Goal: Complete application form

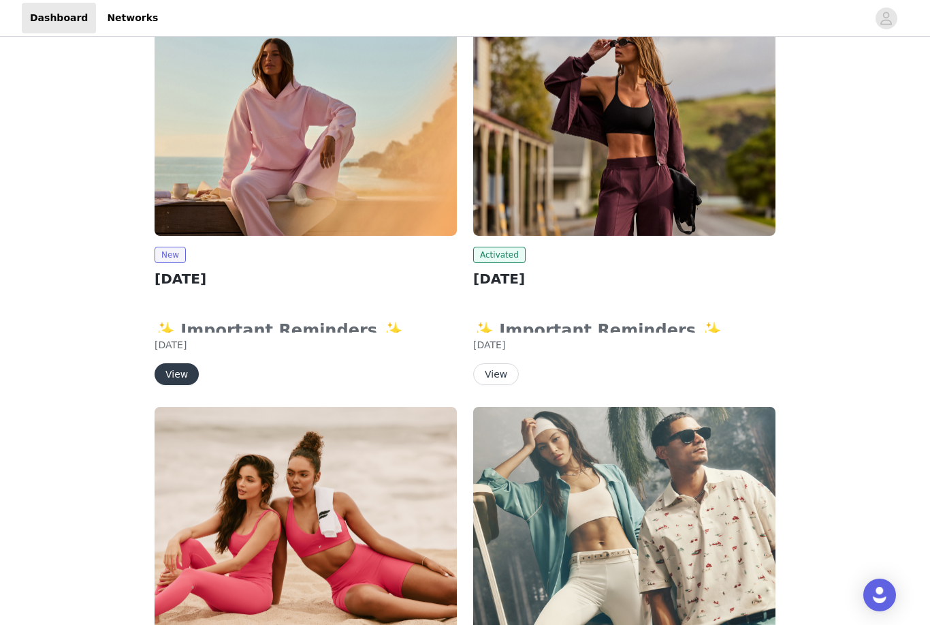
scroll to position [110, 0]
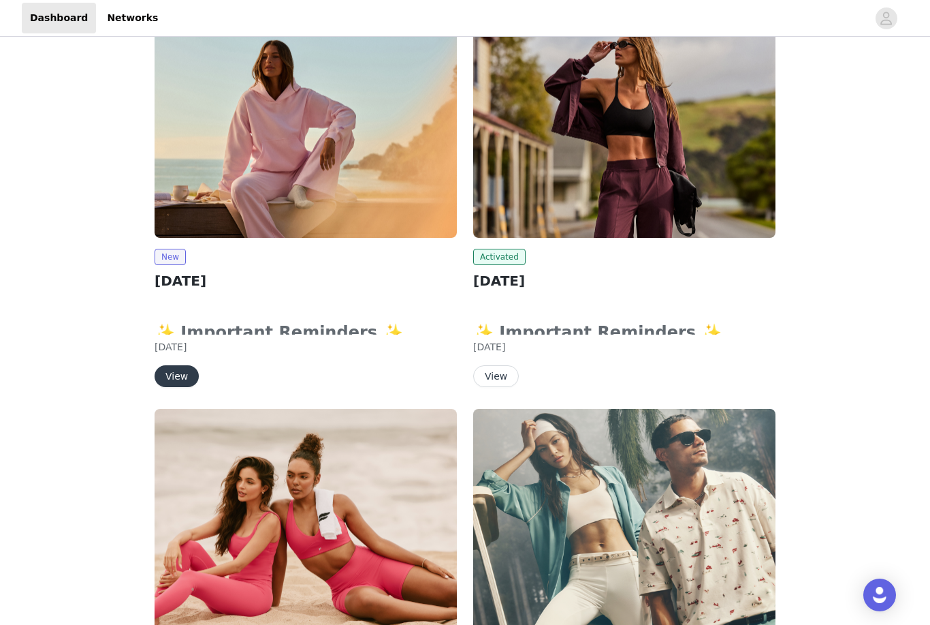
click at [176, 358] on div "New [DATE] ✨ Important Reminders ✨ Submit your order by clicking the "Submit Pr…" at bounding box center [306, 318] width 302 height 138
click at [173, 379] on button "View" at bounding box center [177, 376] width 44 height 22
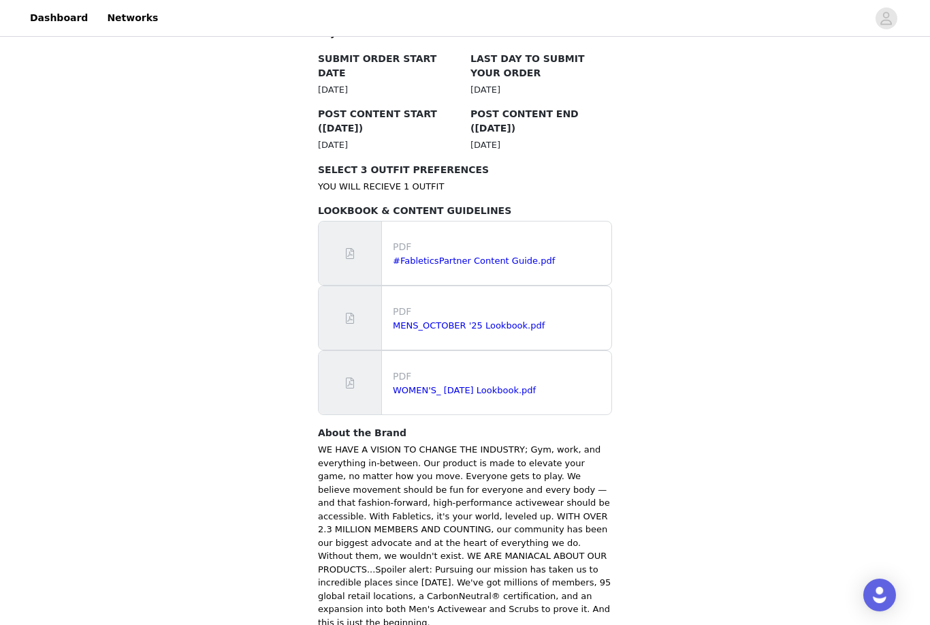
scroll to position [721, 0]
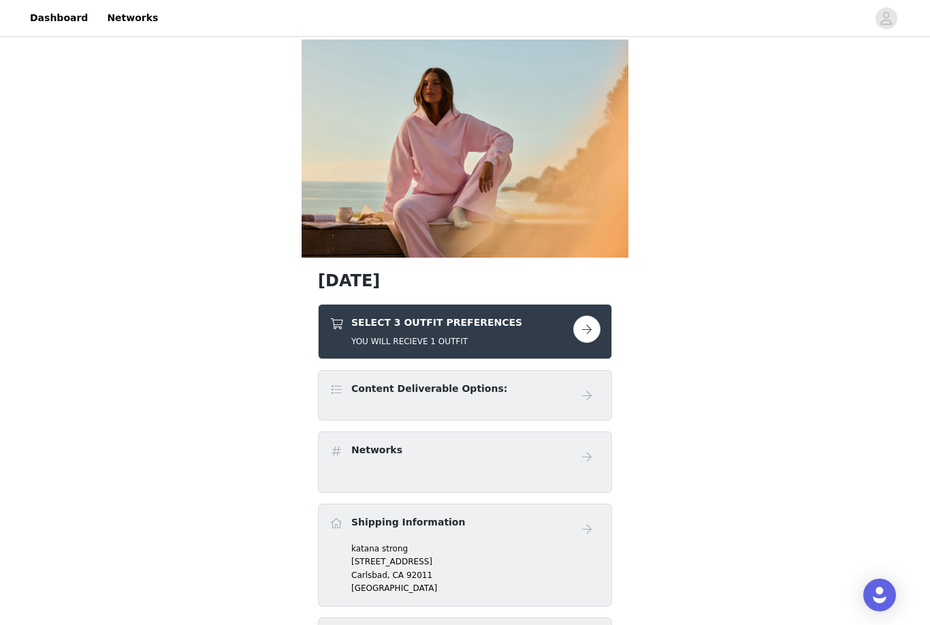
click at [588, 339] on button "button" at bounding box center [586, 328] width 27 height 27
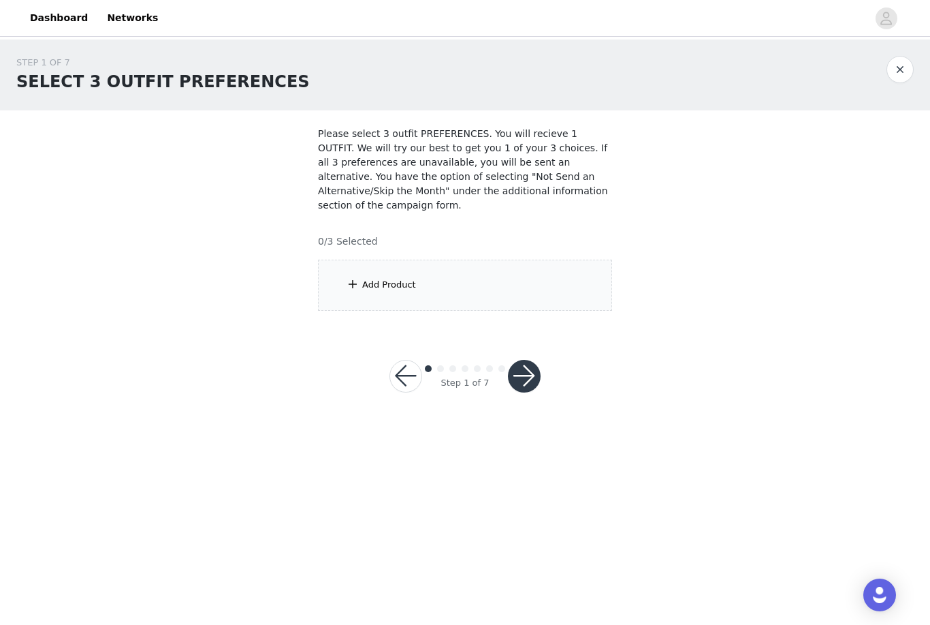
click at [546, 288] on div "Add Product" at bounding box center [465, 284] width 294 height 51
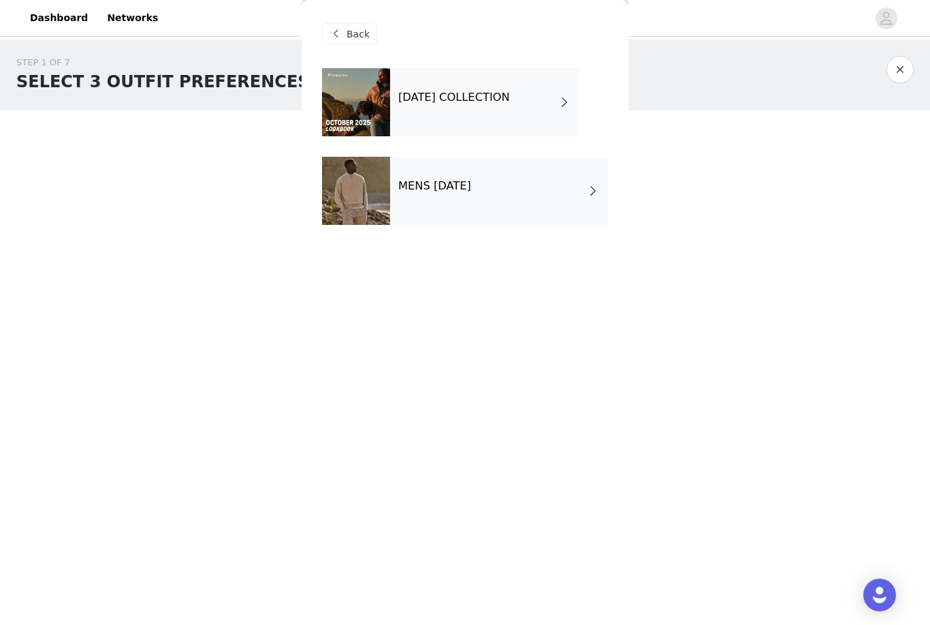
click at [386, 114] on div at bounding box center [356, 102] width 68 height 68
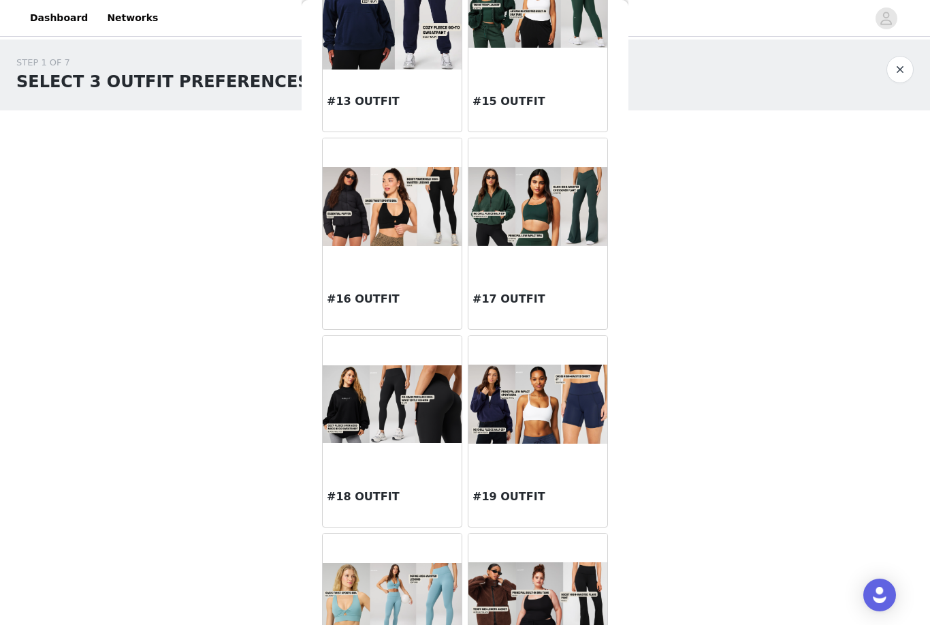
scroll to position [1312, 0]
click at [529, 213] on img at bounding box center [538, 207] width 139 height 78
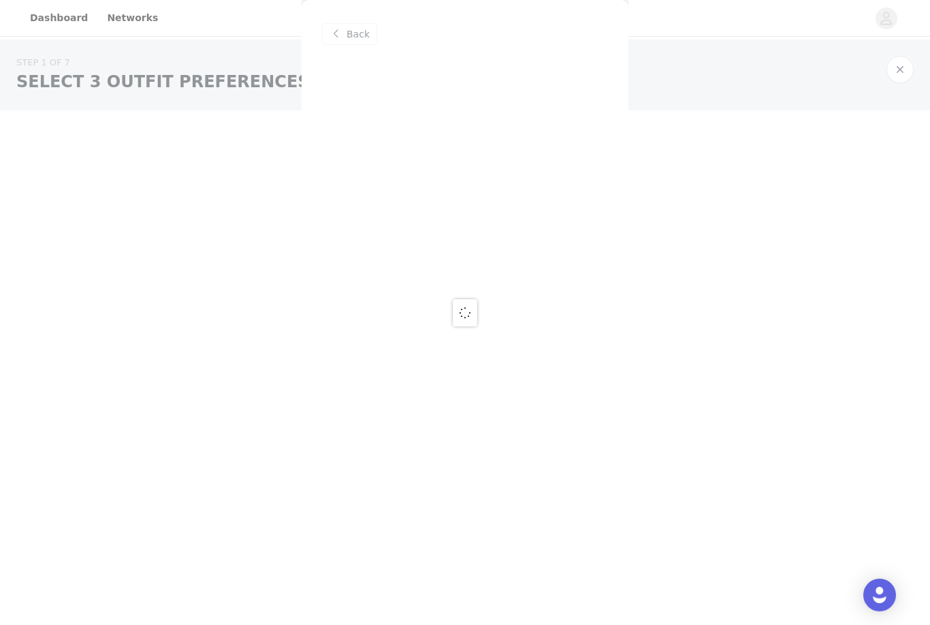
scroll to position [0, 0]
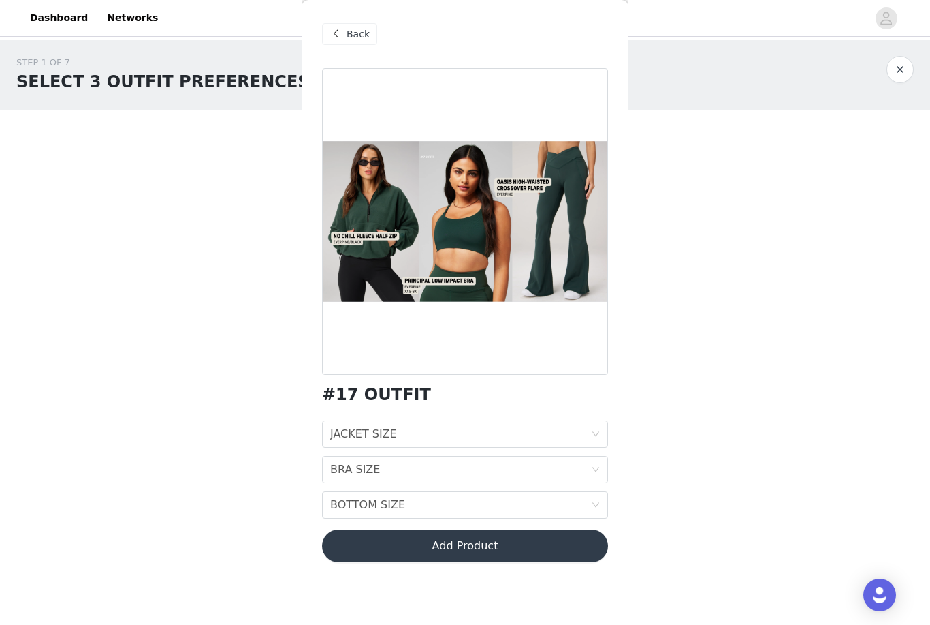
click at [350, 43] on div "Back" at bounding box center [349, 34] width 55 height 22
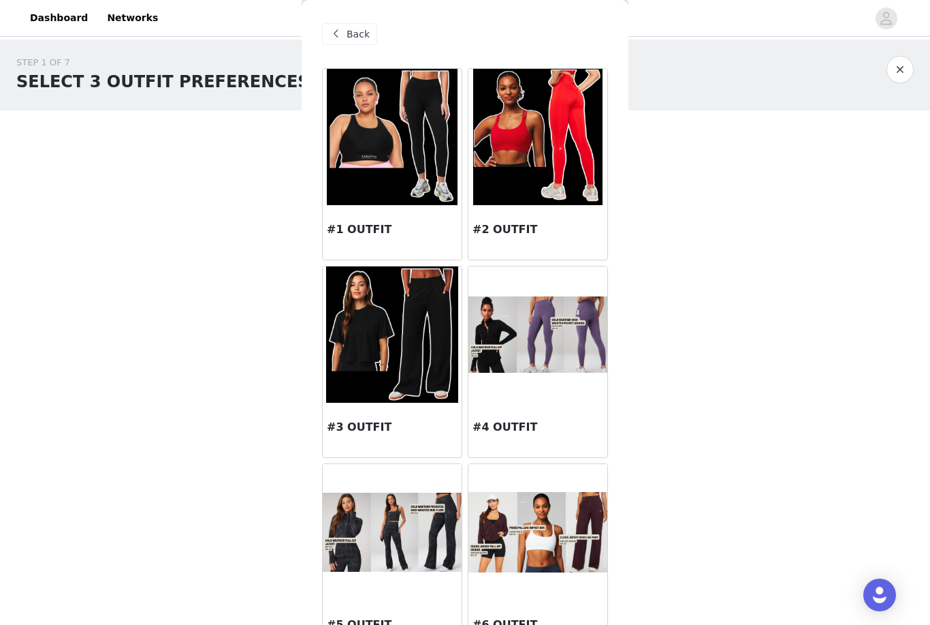
click at [551, 337] on img at bounding box center [538, 334] width 139 height 77
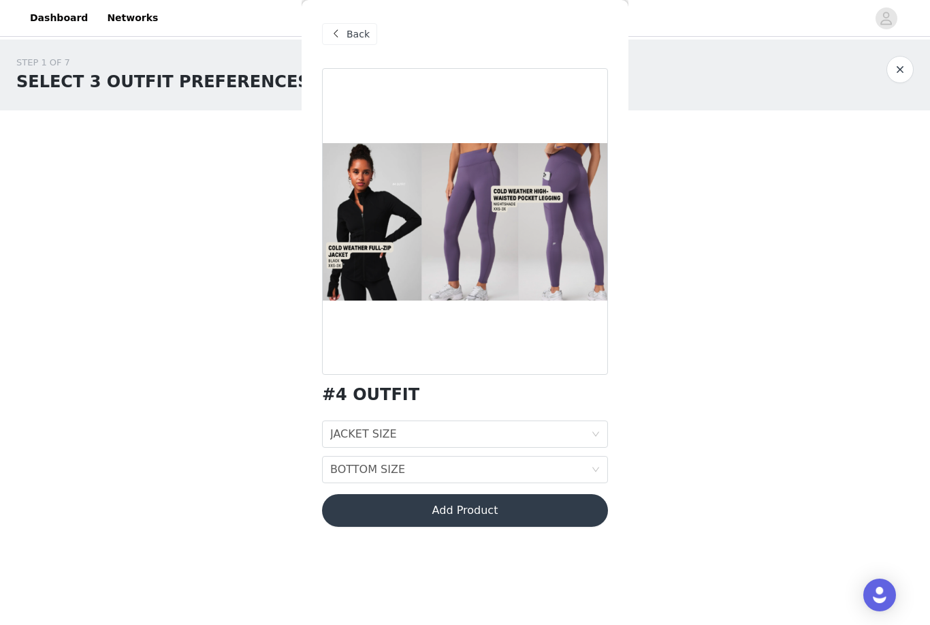
click at [360, 36] on span "Back" at bounding box center [358, 34] width 23 height 14
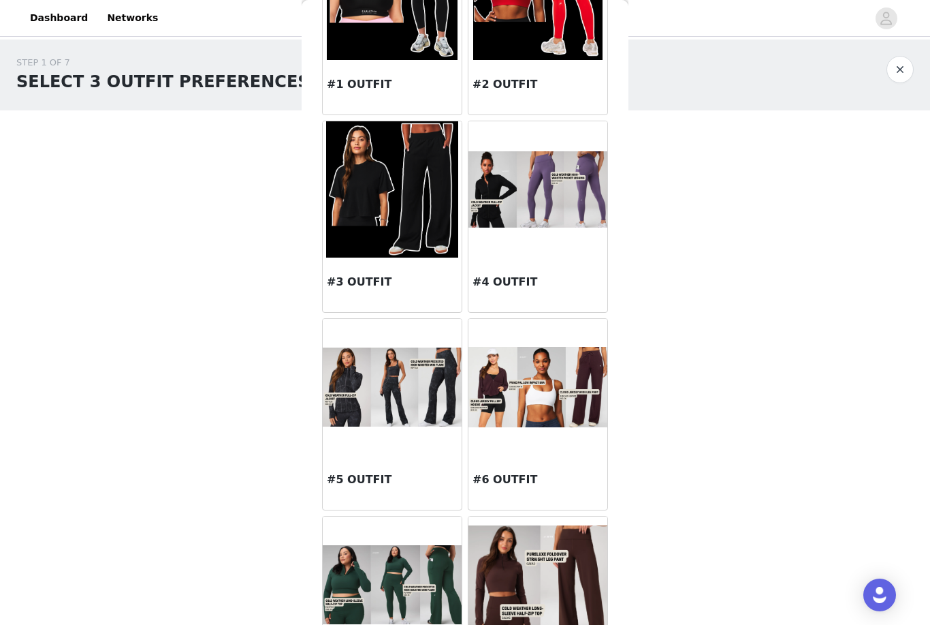
scroll to position [159, 0]
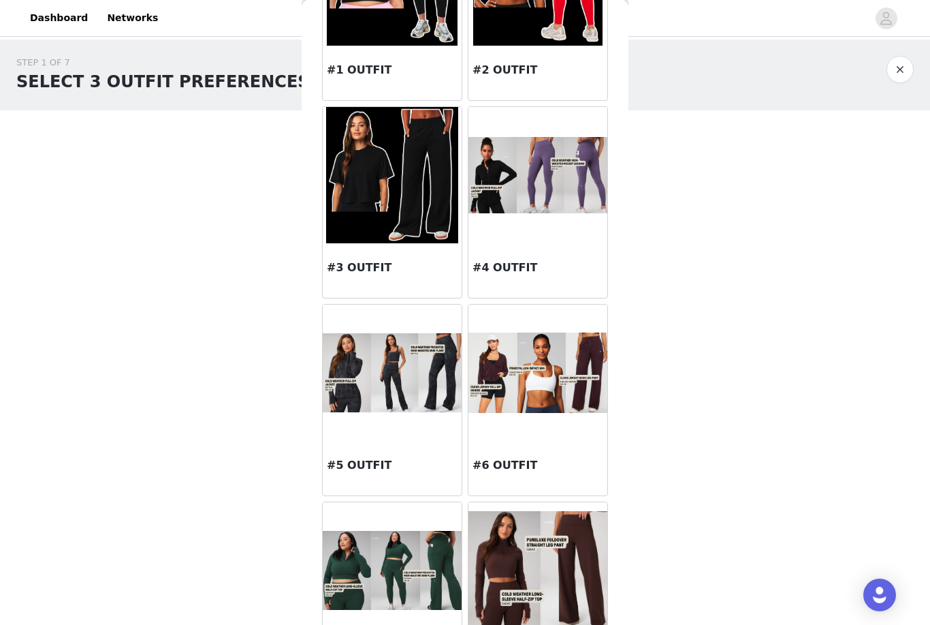
click at [411, 395] on img at bounding box center [392, 372] width 139 height 79
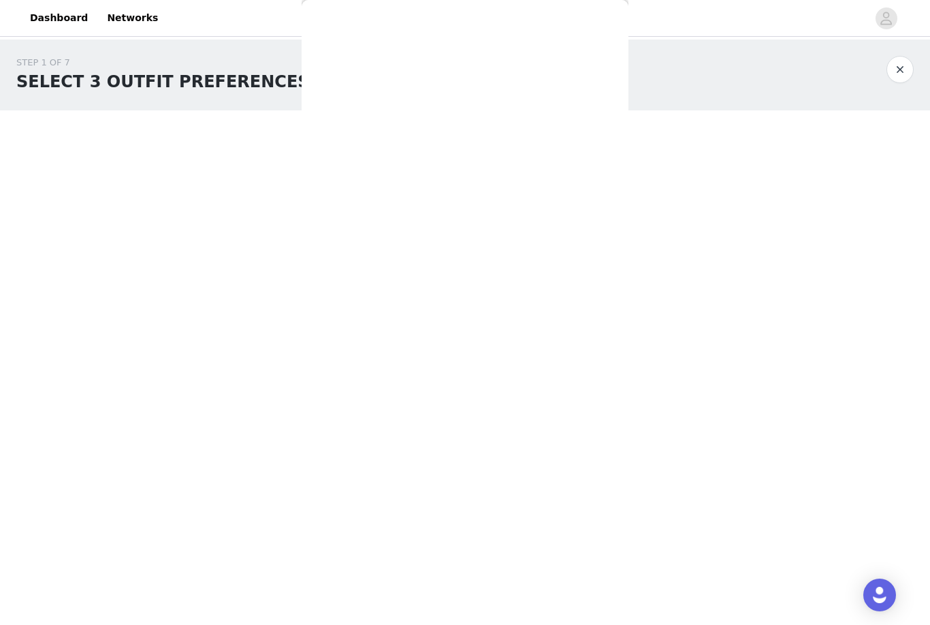
scroll to position [0, 0]
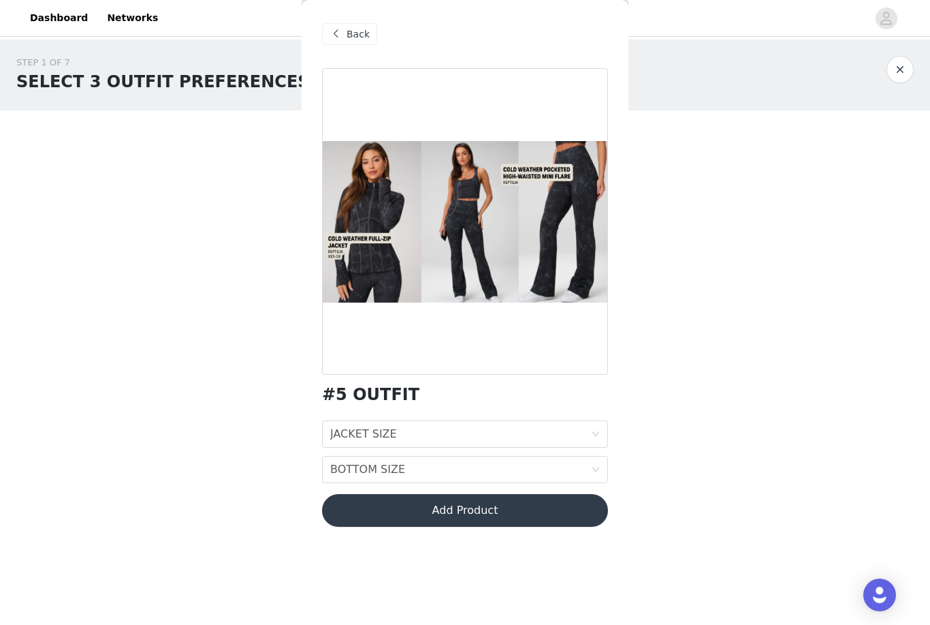
click at [360, 35] on span "Back" at bounding box center [358, 34] width 23 height 14
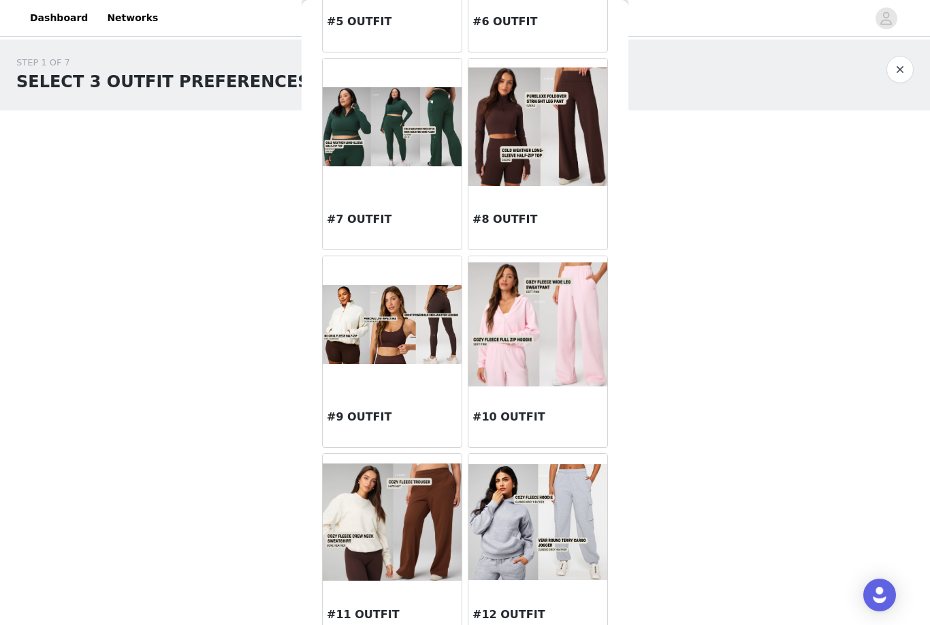
scroll to position [608, 0]
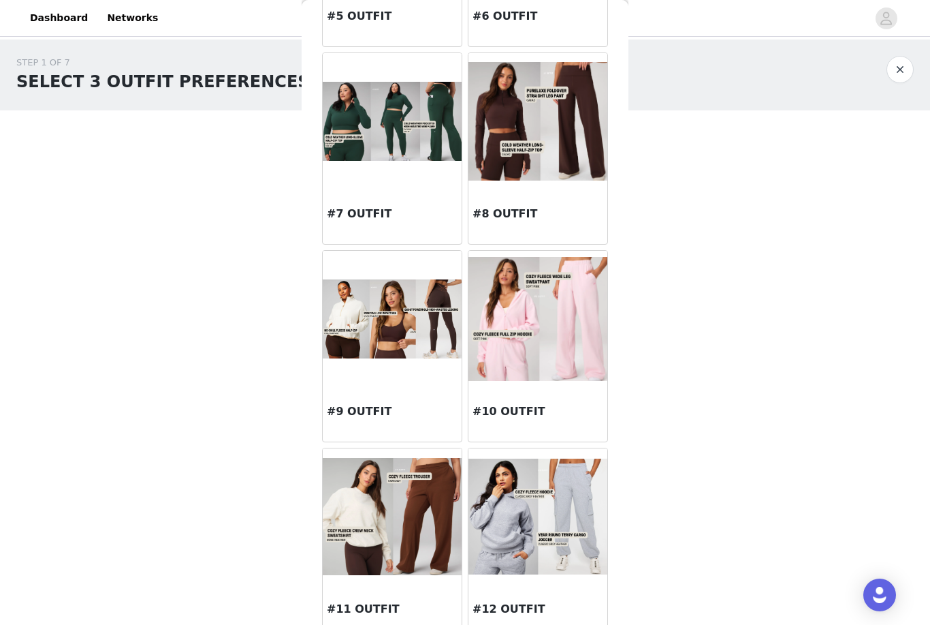
click at [422, 330] on img at bounding box center [392, 318] width 139 height 78
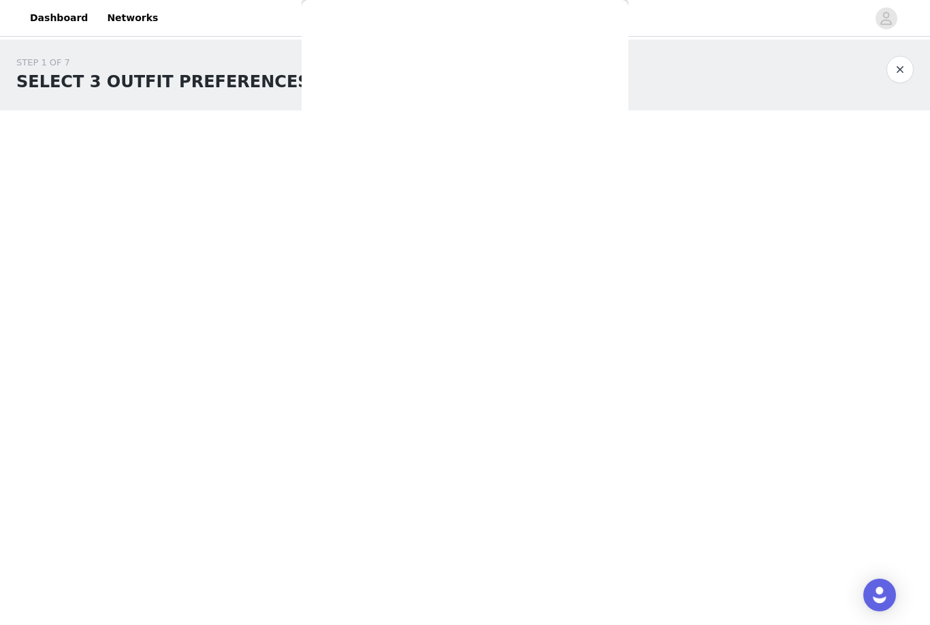
scroll to position [0, 0]
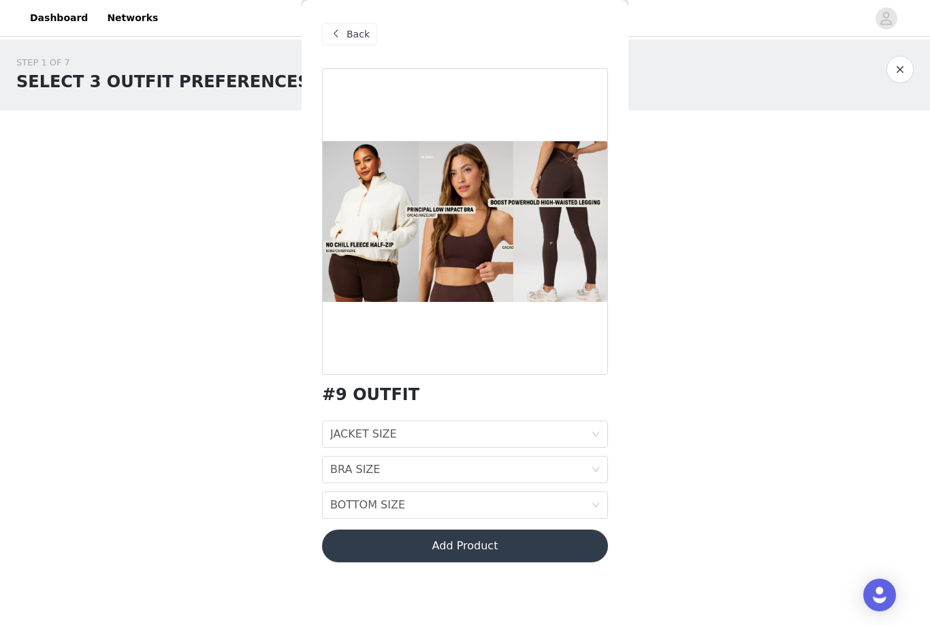
click at [364, 33] on span "Back" at bounding box center [358, 34] width 23 height 14
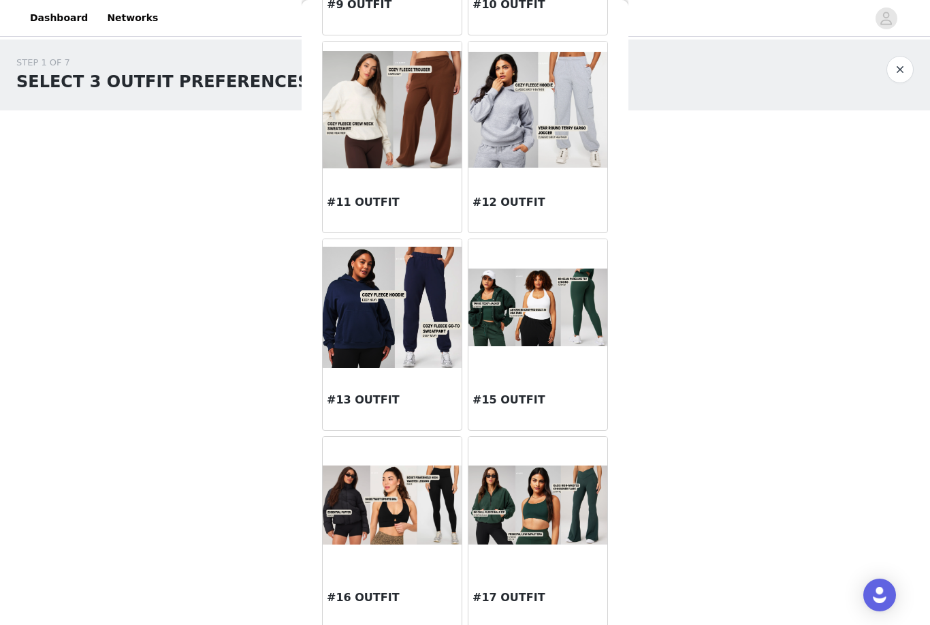
scroll to position [1018, 0]
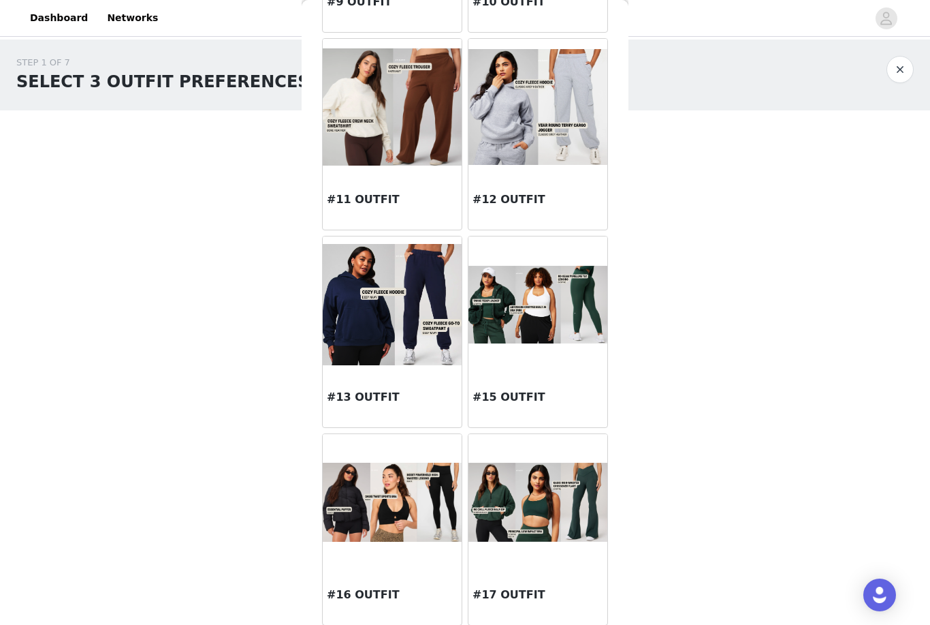
click at [564, 323] on img at bounding box center [538, 305] width 139 height 78
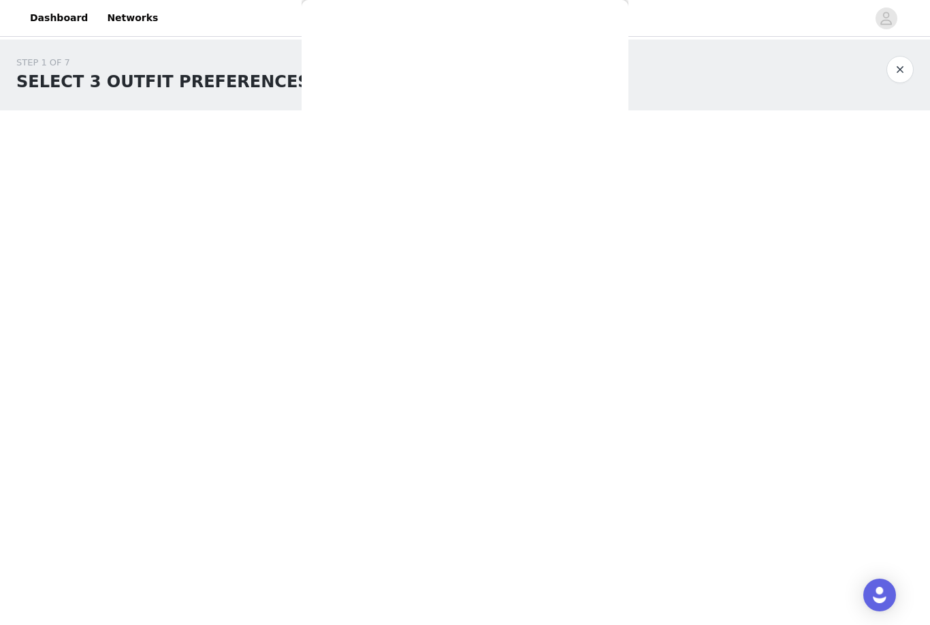
scroll to position [0, 0]
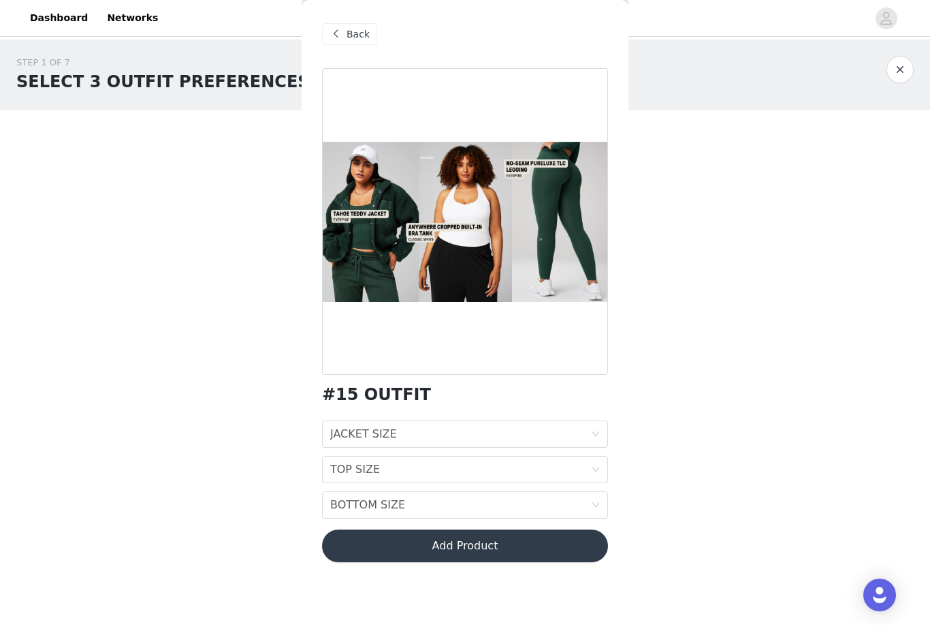
click at [595, 438] on icon "icon: down" at bounding box center [596, 435] width 8 height 10
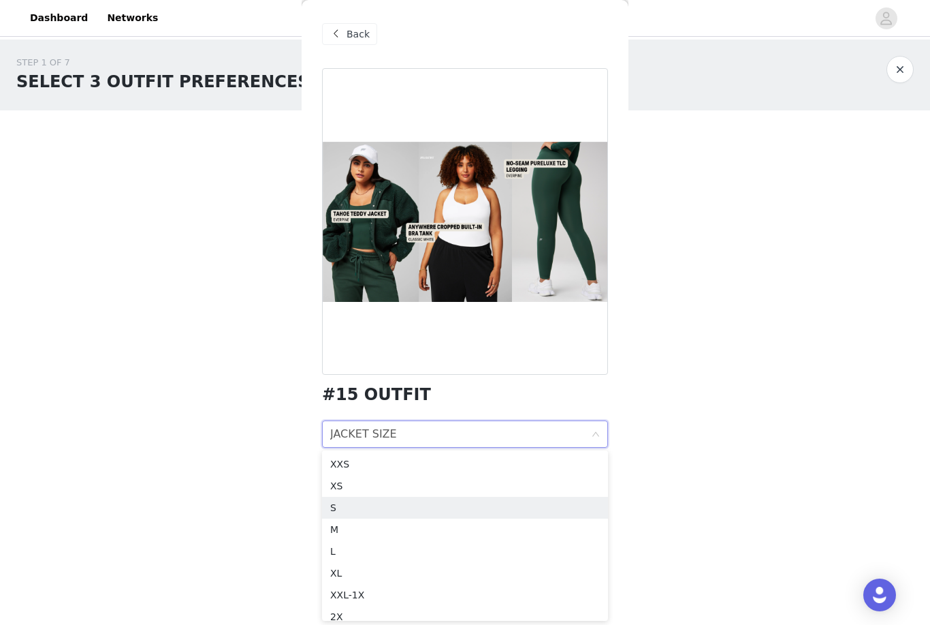
click at [349, 510] on div "S" at bounding box center [465, 507] width 270 height 15
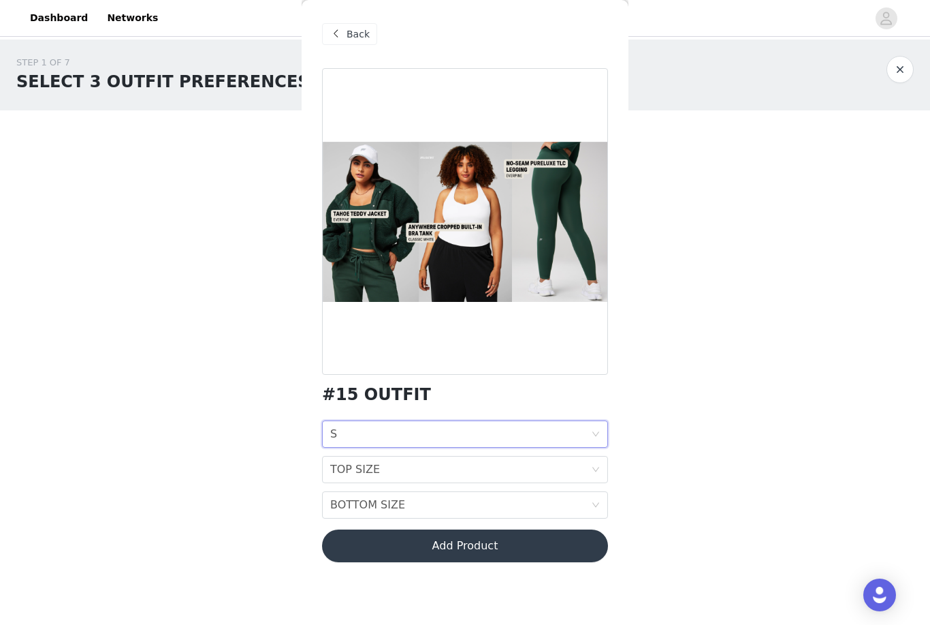
click at [597, 471] on icon "icon: down" at bounding box center [596, 469] width 7 height 5
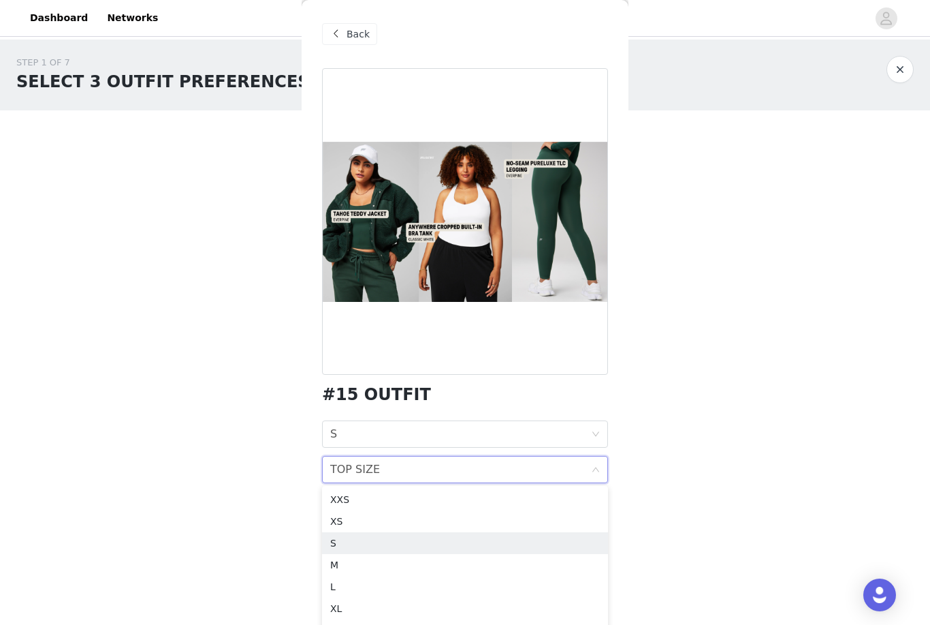
click at [346, 543] on div "S" at bounding box center [465, 542] width 270 height 15
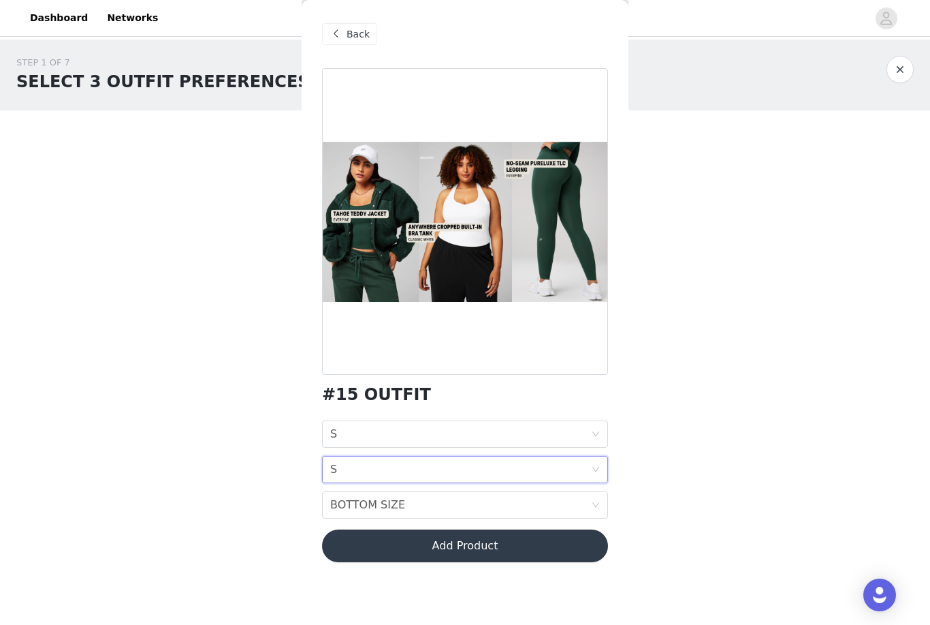
click at [599, 504] on icon "icon: down" at bounding box center [596, 505] width 8 height 8
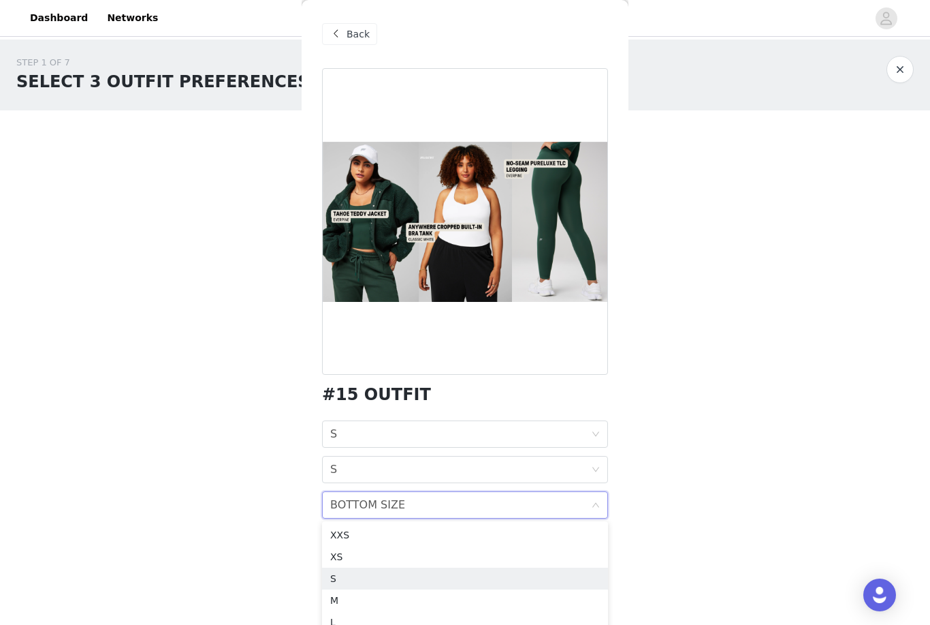
click at [349, 583] on div "S" at bounding box center [465, 578] width 270 height 15
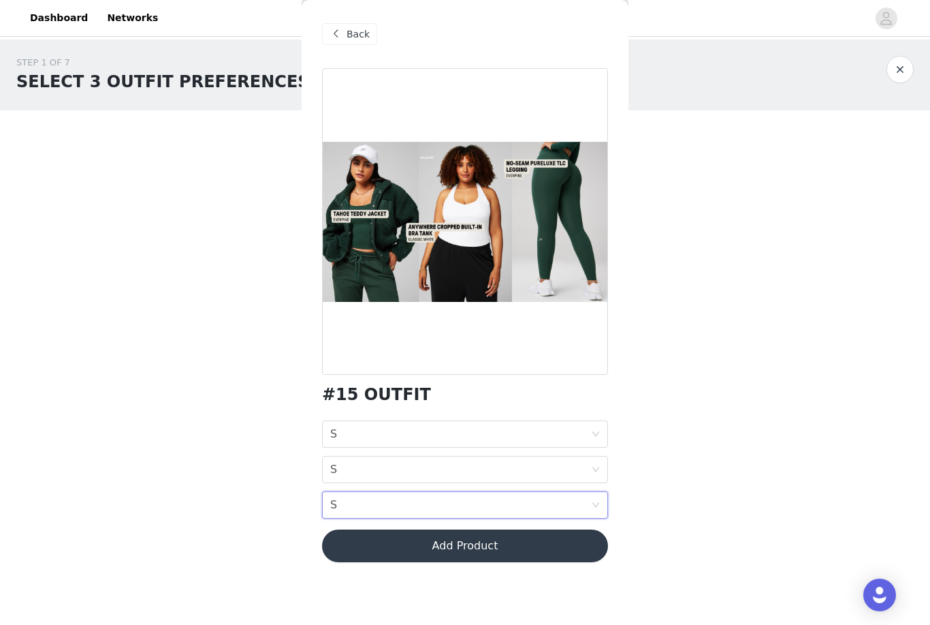
click at [488, 550] on button "Add Product" at bounding box center [465, 545] width 286 height 33
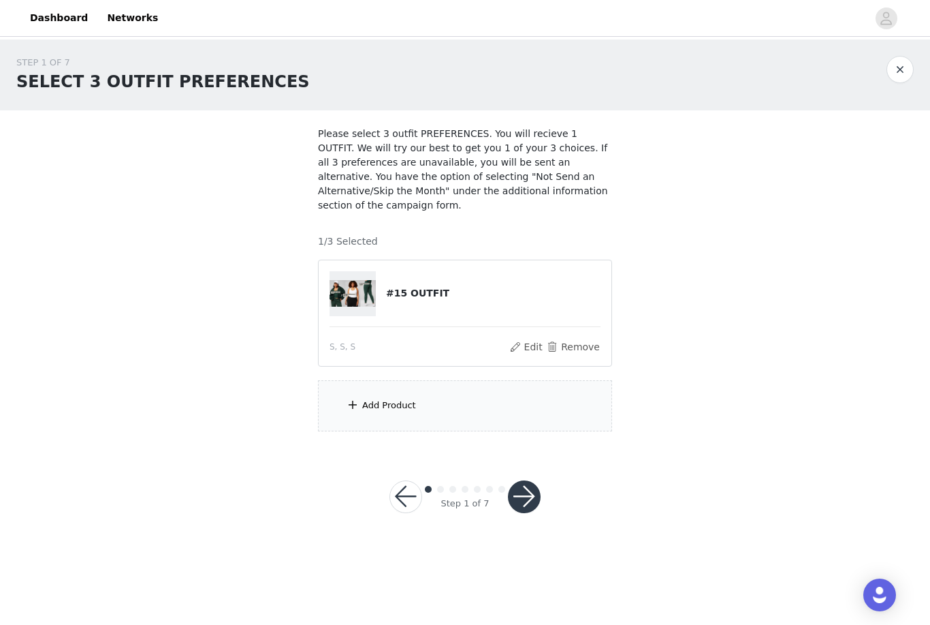
click at [537, 414] on div "Add Product" at bounding box center [465, 405] width 294 height 51
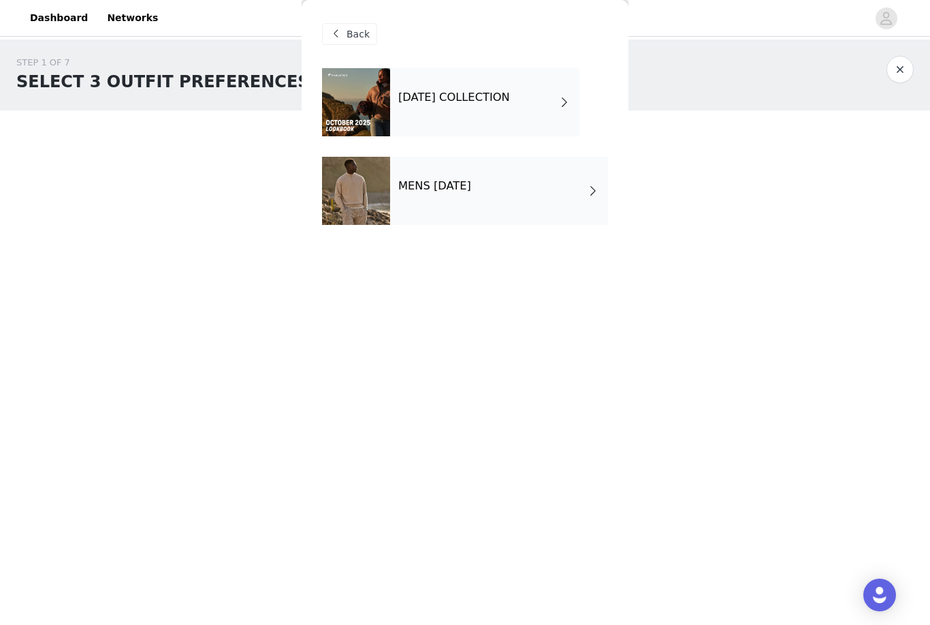
click at [510, 104] on h4 "[DATE] COLLECTION" at bounding box center [454, 97] width 112 height 12
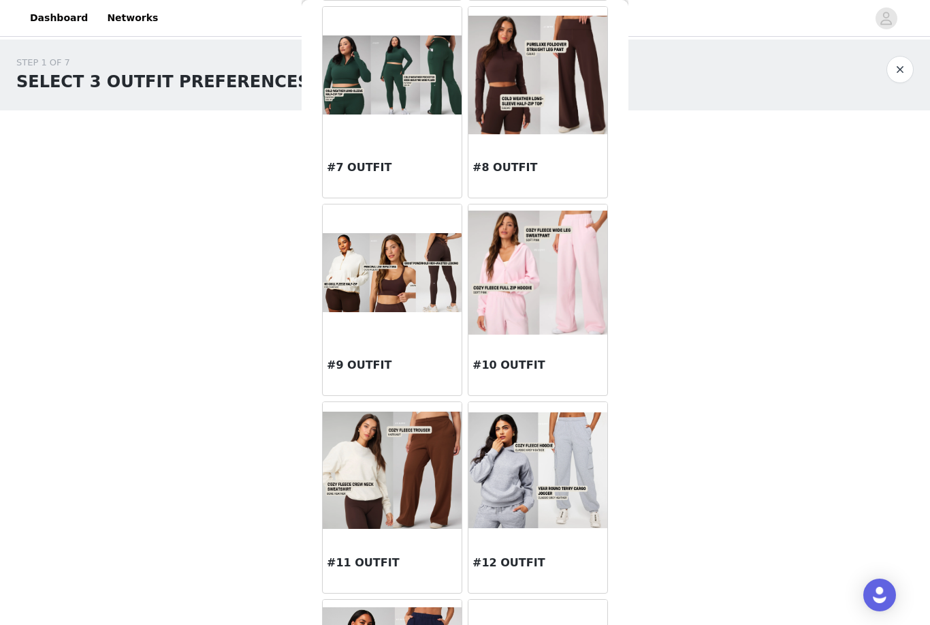
scroll to position [655, 0]
click at [558, 312] on img at bounding box center [538, 271] width 139 height 123
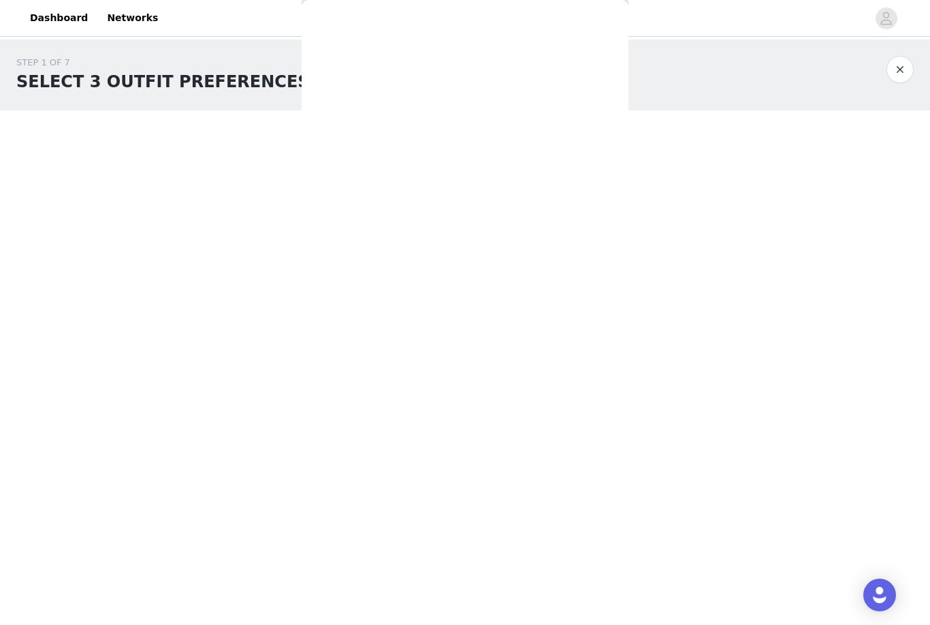
scroll to position [0, 0]
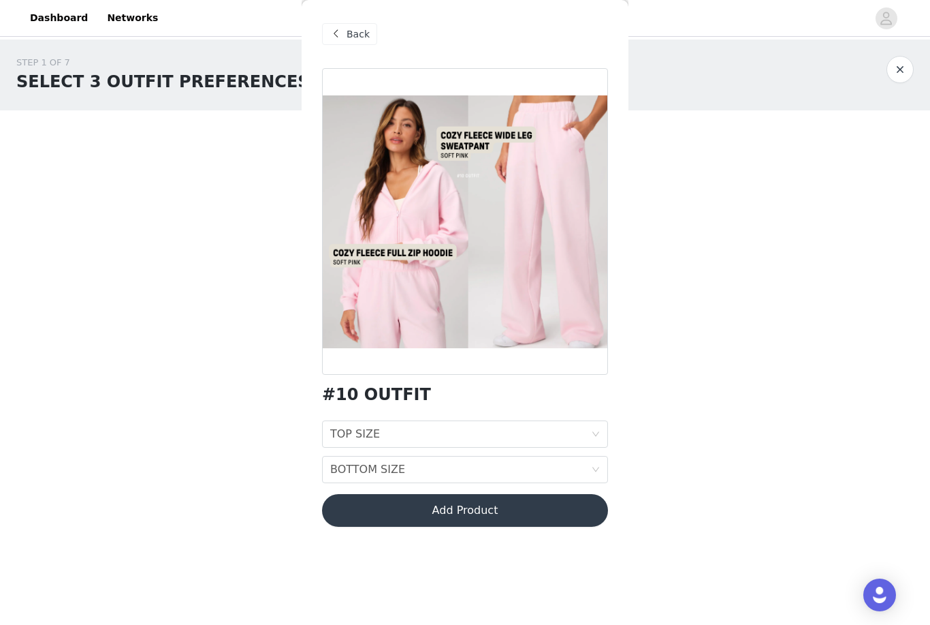
click at [371, 42] on div "Back" at bounding box center [349, 34] width 55 height 22
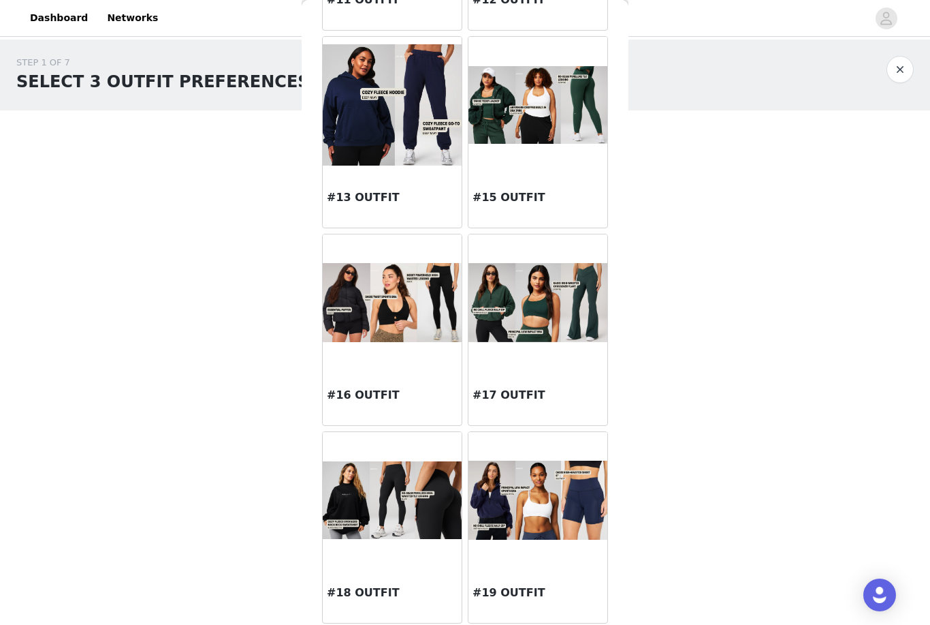
scroll to position [1218, 0]
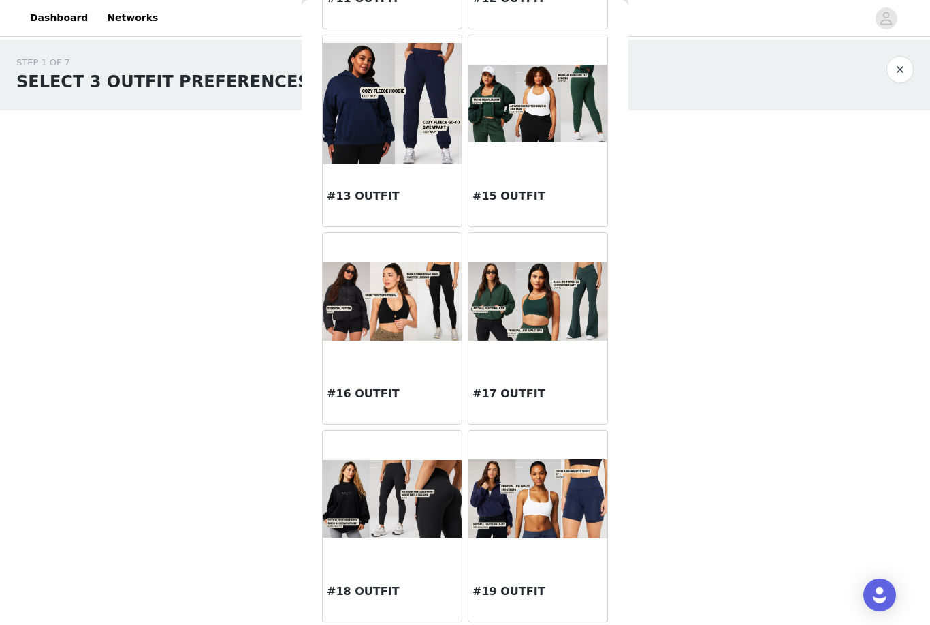
click at [412, 322] on img at bounding box center [392, 301] width 139 height 79
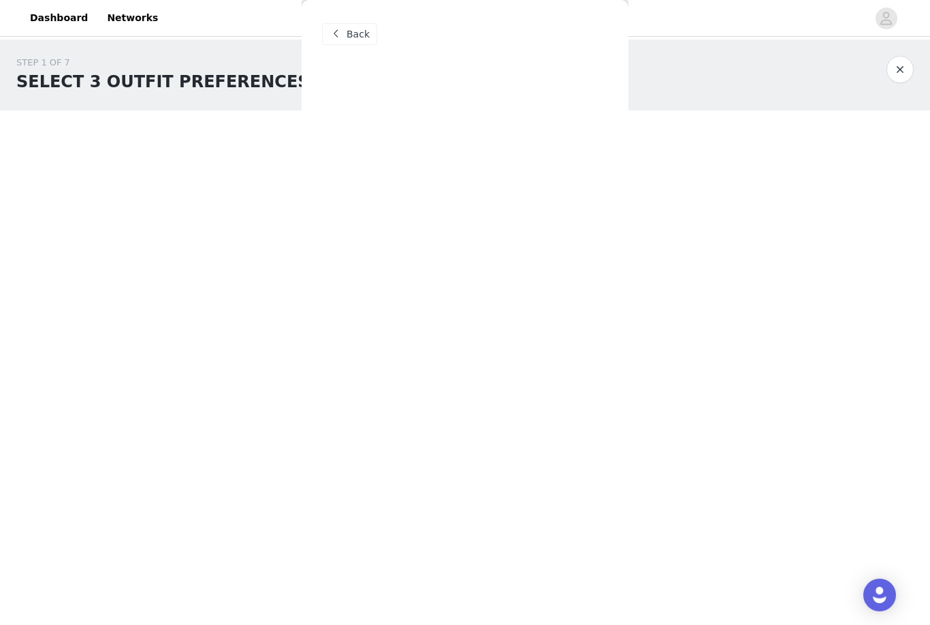
scroll to position [0, 0]
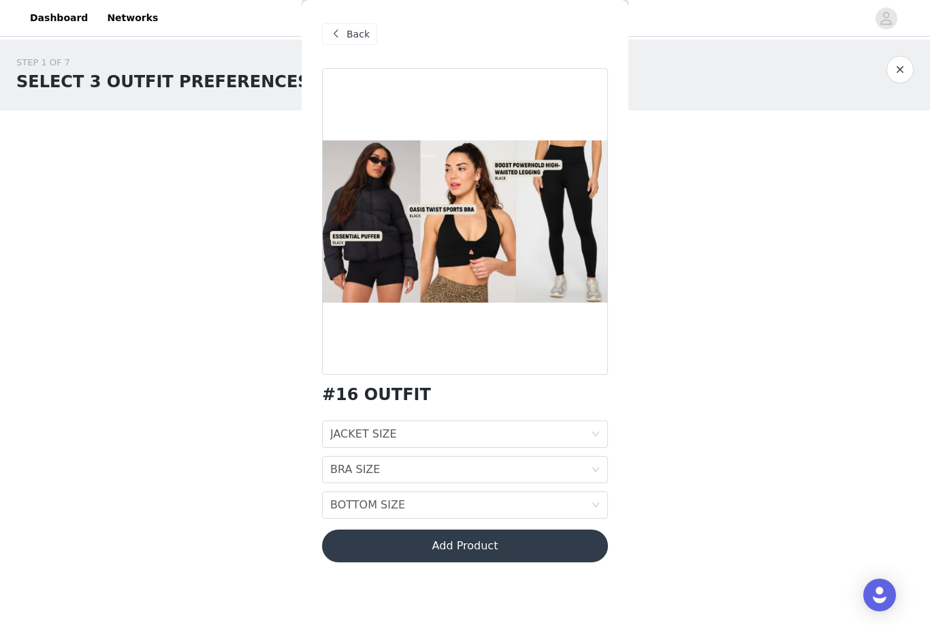
click at [593, 437] on icon "icon: down" at bounding box center [596, 434] width 8 height 8
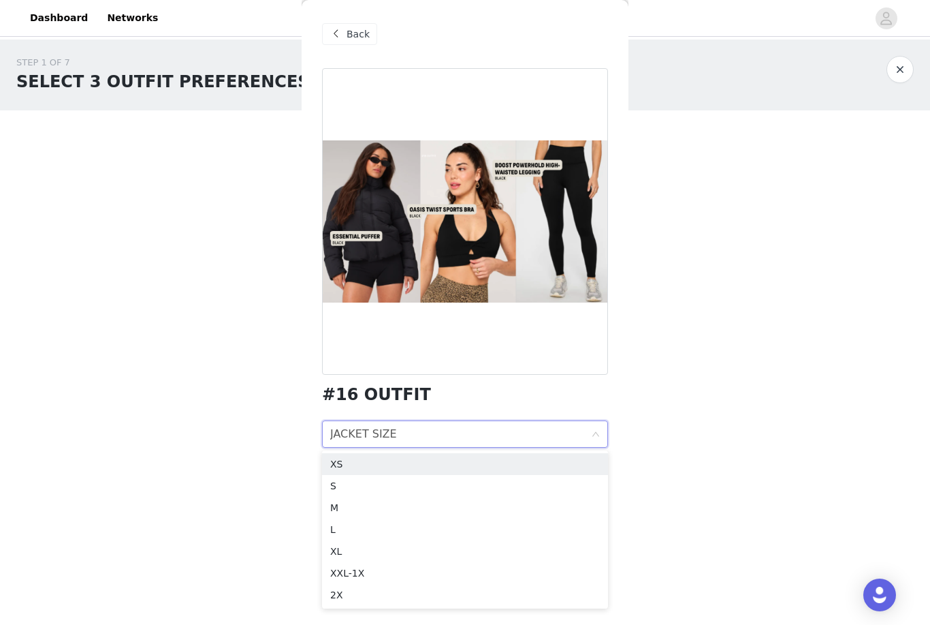
click at [346, 487] on div "S" at bounding box center [465, 485] width 270 height 15
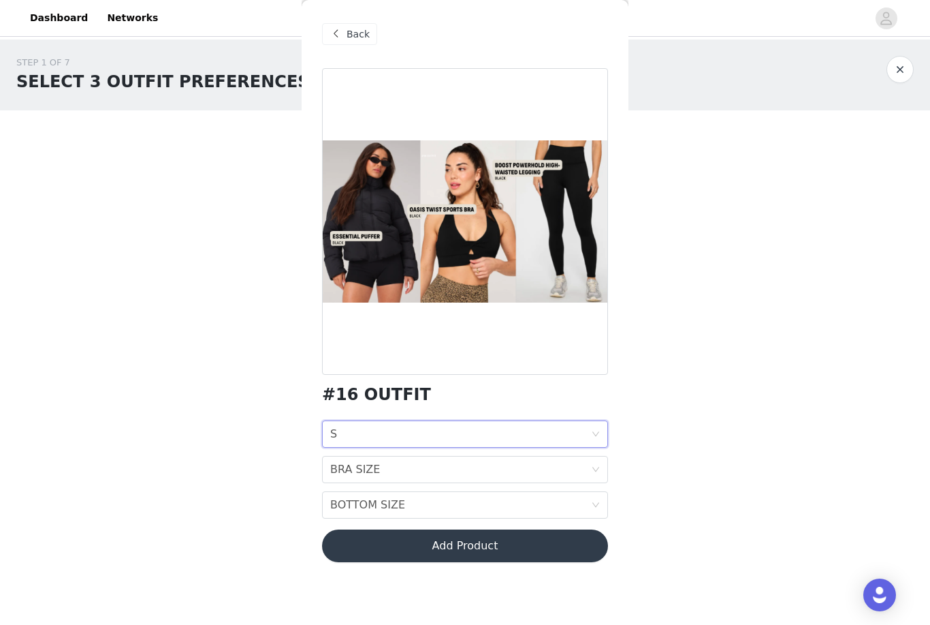
click at [599, 467] on icon "icon: down" at bounding box center [596, 469] width 8 height 8
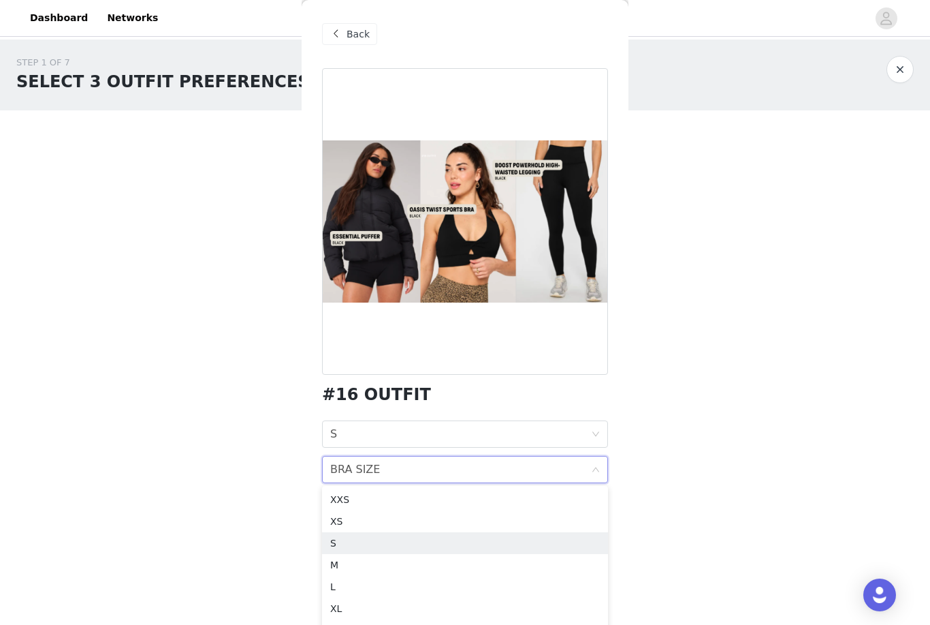
click at [343, 545] on div "S" at bounding box center [465, 542] width 270 height 15
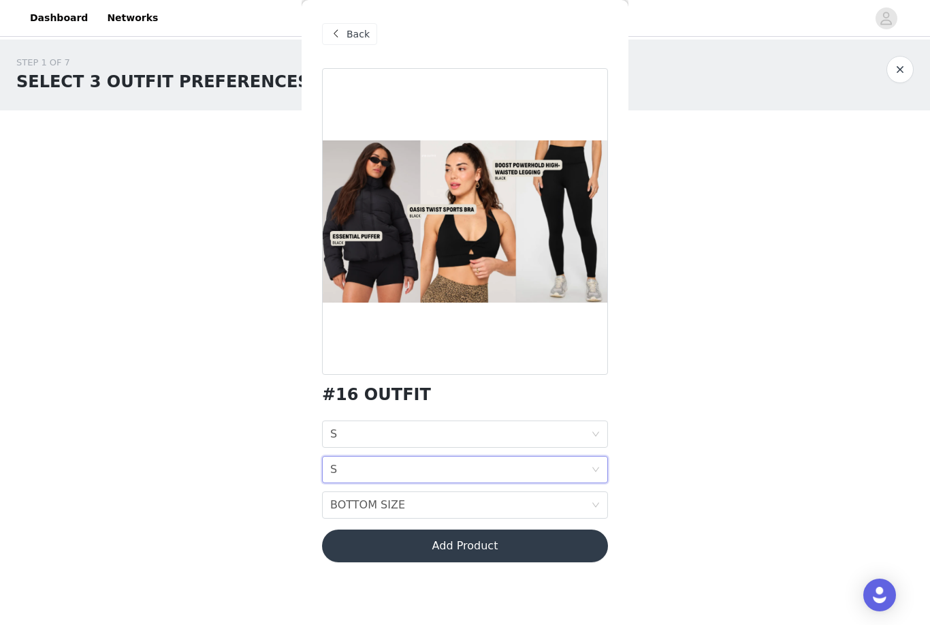
click at [592, 509] on icon "icon: down" at bounding box center [596, 506] width 8 height 10
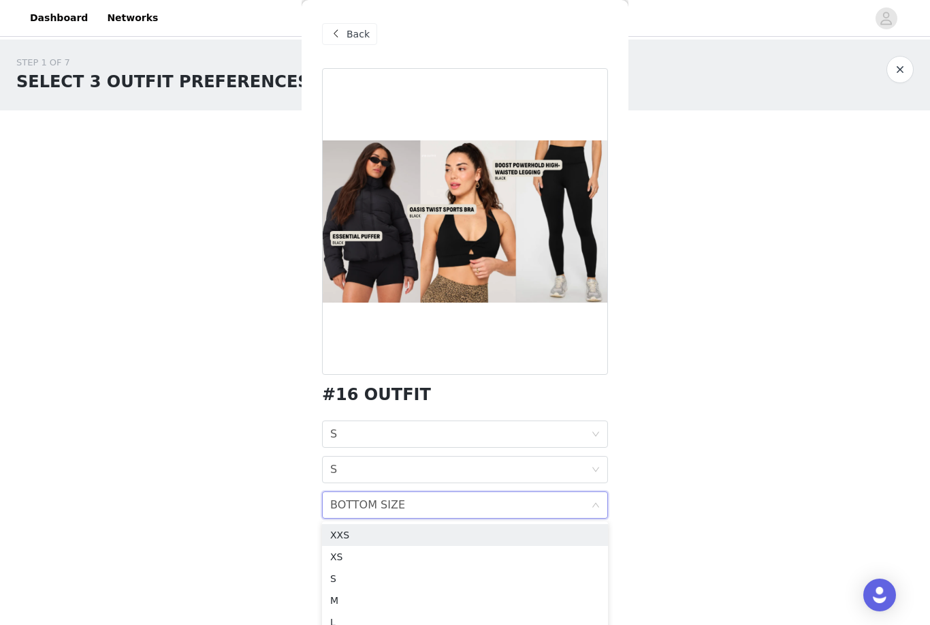
click at [342, 580] on div "S" at bounding box center [465, 578] width 270 height 15
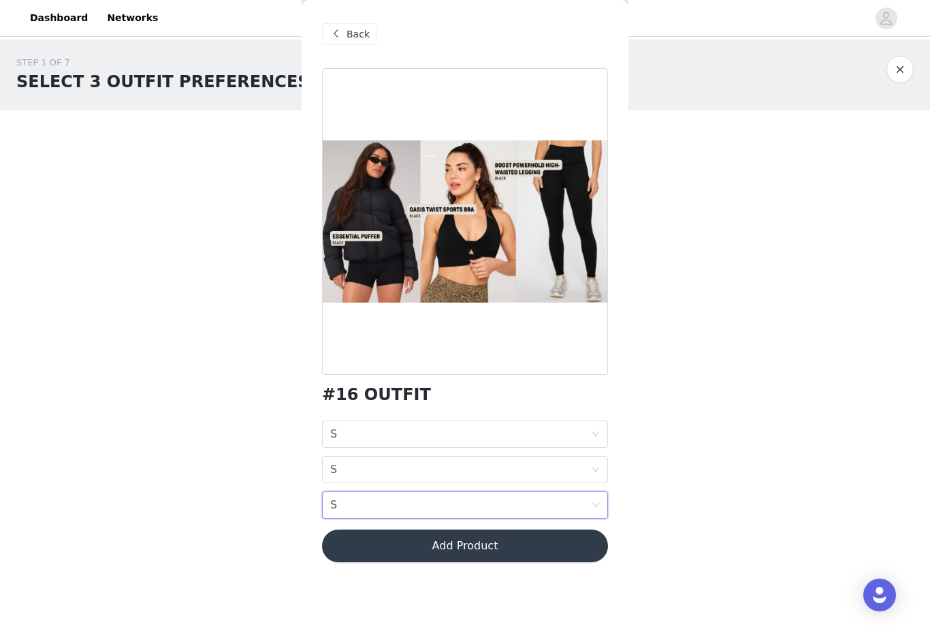
click at [515, 552] on button "Add Product" at bounding box center [465, 545] width 286 height 33
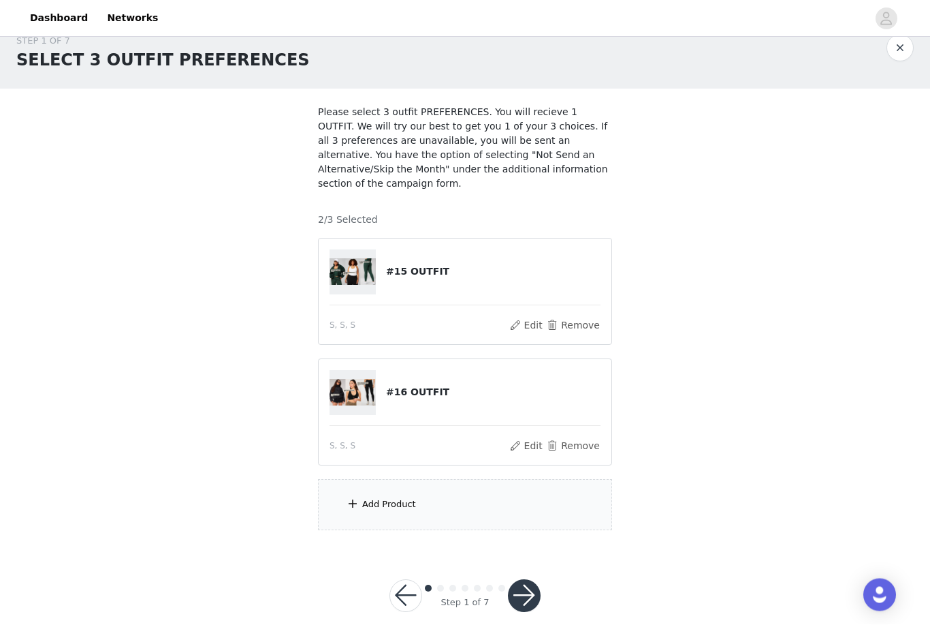
scroll to position [36, 0]
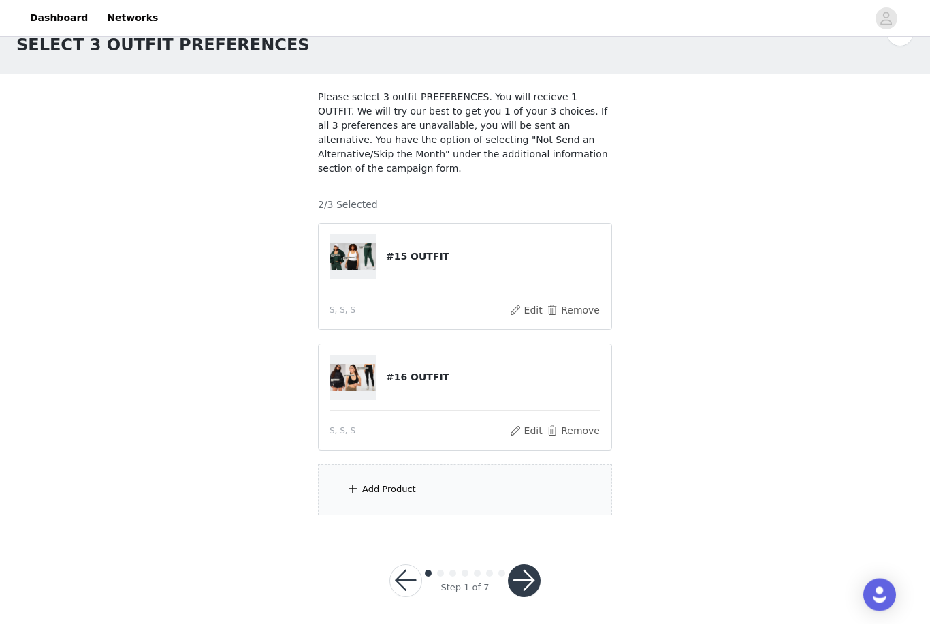
click at [477, 499] on div "Add Product" at bounding box center [465, 489] width 294 height 51
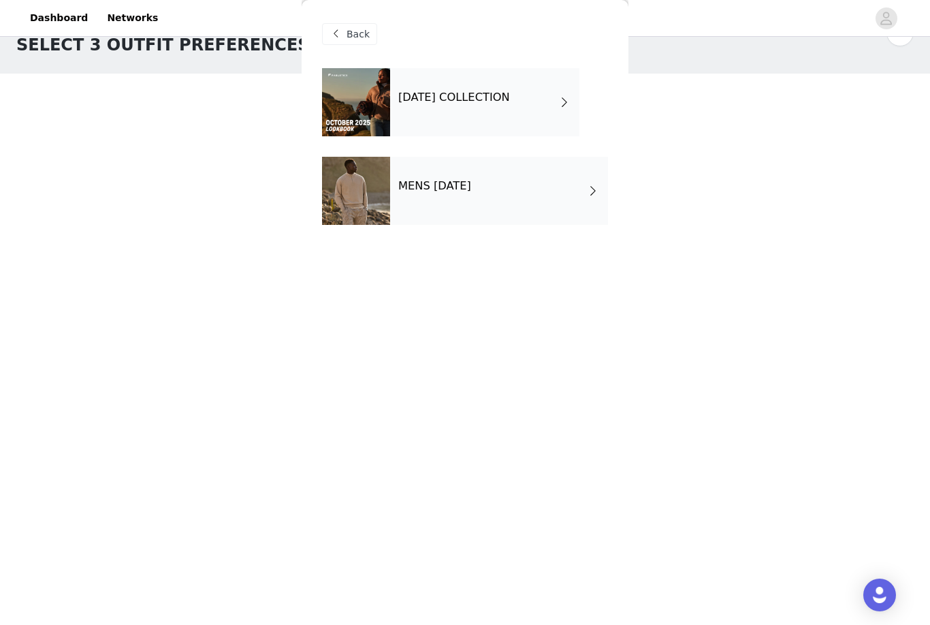
click at [487, 106] on div "[DATE] COLLECTION" at bounding box center [484, 102] width 189 height 68
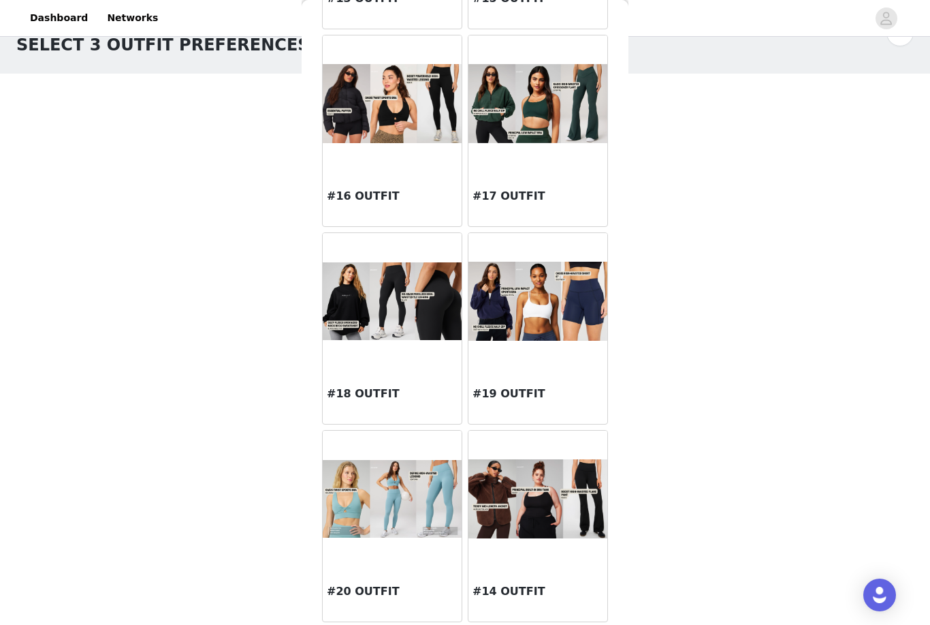
scroll to position [1416, 0]
click at [556, 480] on img at bounding box center [538, 499] width 139 height 80
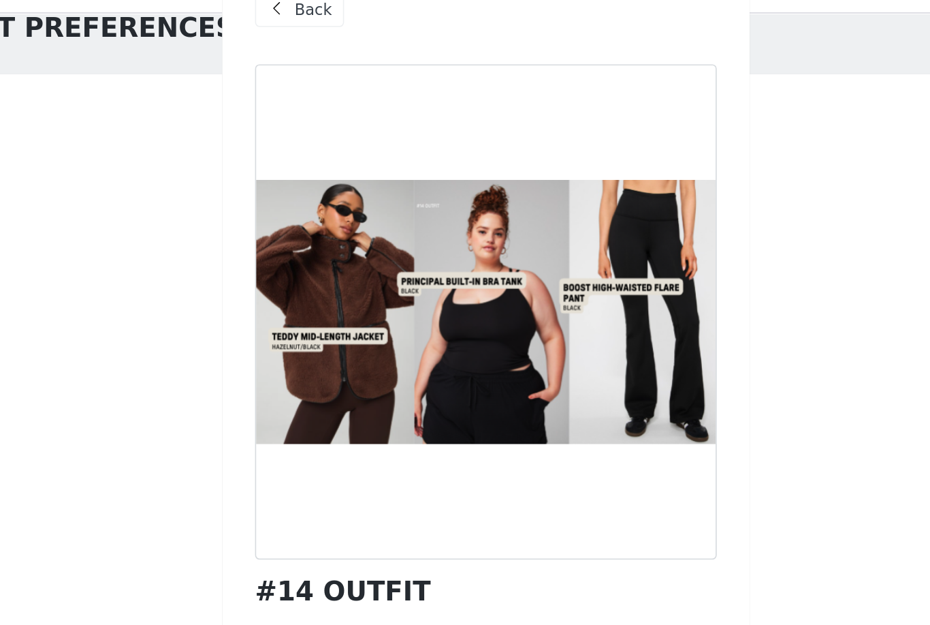
scroll to position [0, 0]
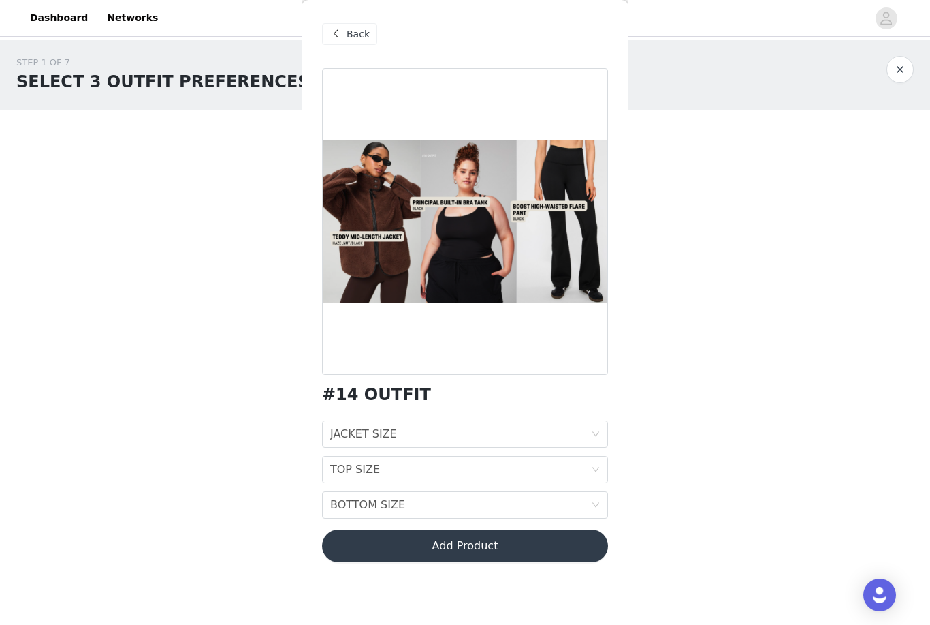
click at [590, 437] on div "JACKET SIZE JACKET SIZE" at bounding box center [460, 434] width 261 height 26
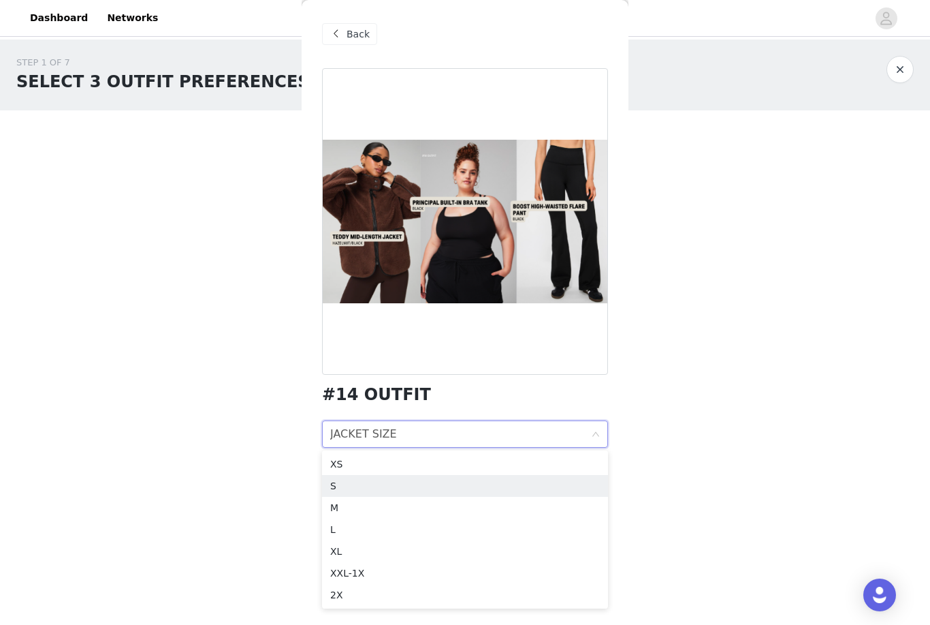
click at [351, 489] on div "S" at bounding box center [465, 485] width 270 height 15
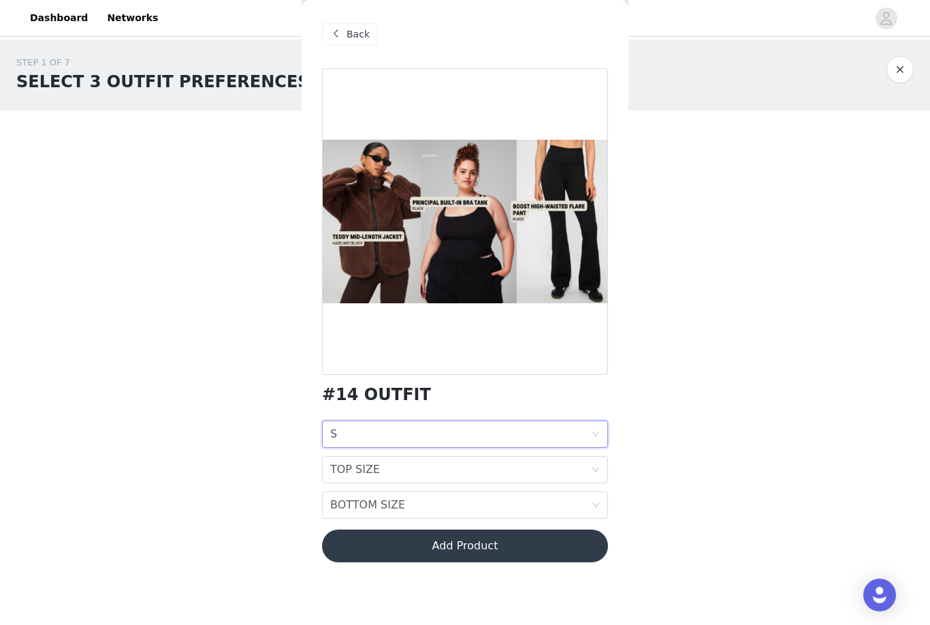
click at [597, 472] on icon "icon: down" at bounding box center [596, 469] width 8 height 8
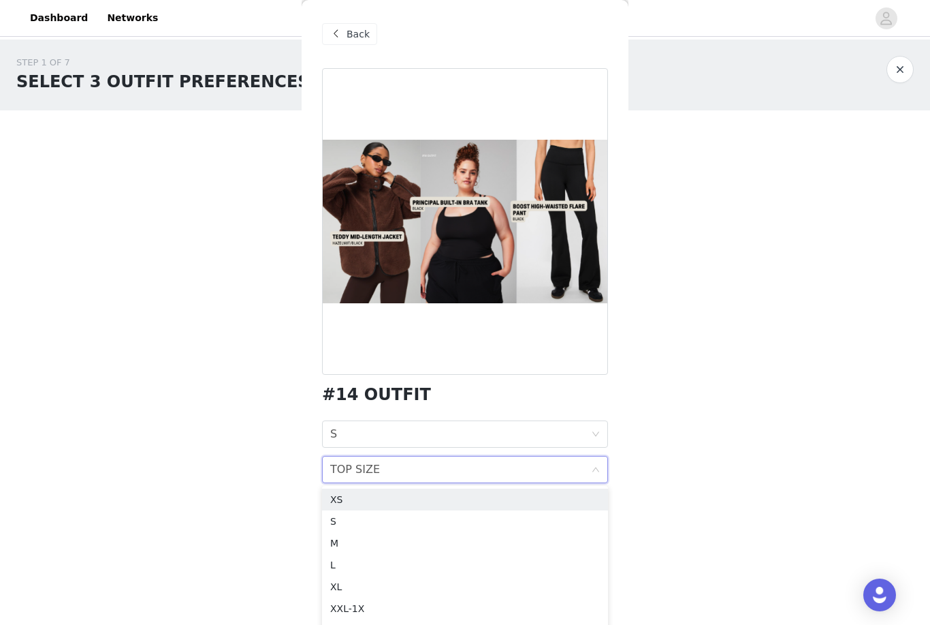
click at [341, 527] on div "S" at bounding box center [465, 521] width 270 height 15
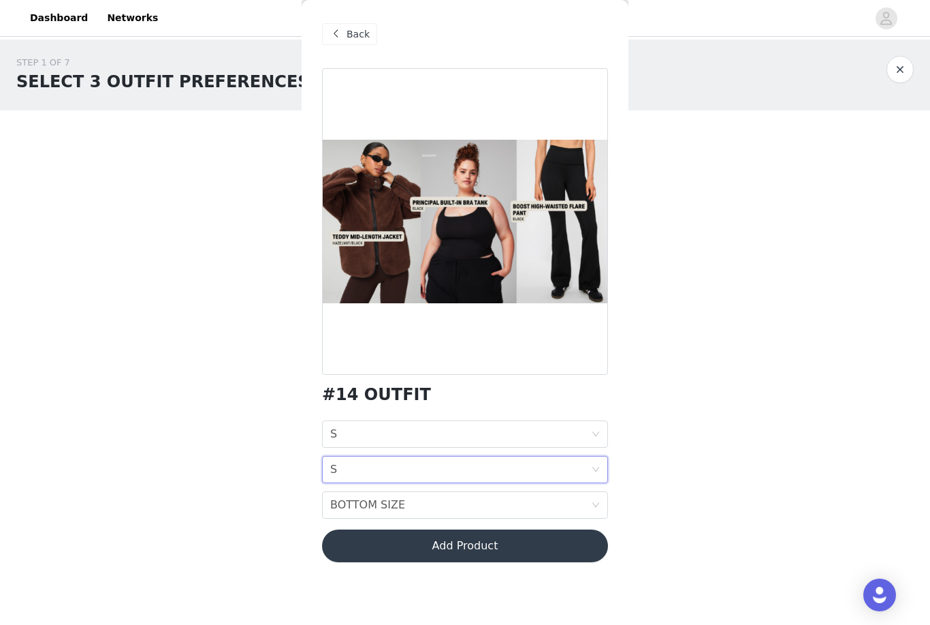
click at [590, 503] on div "BOTTOM SIZE BOTTOM SIZE" at bounding box center [460, 505] width 261 height 26
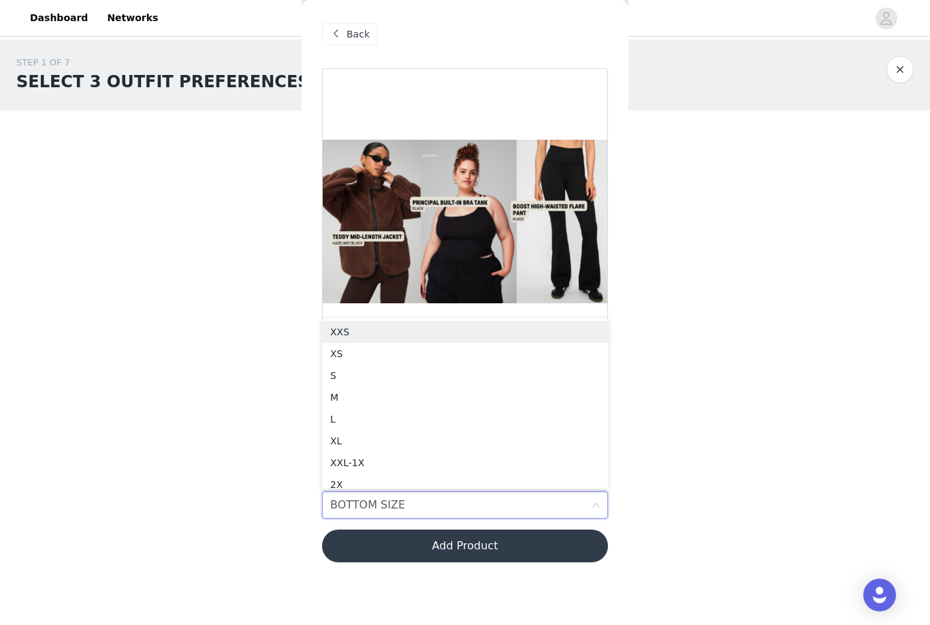
click at [345, 377] on div "S" at bounding box center [465, 375] width 270 height 15
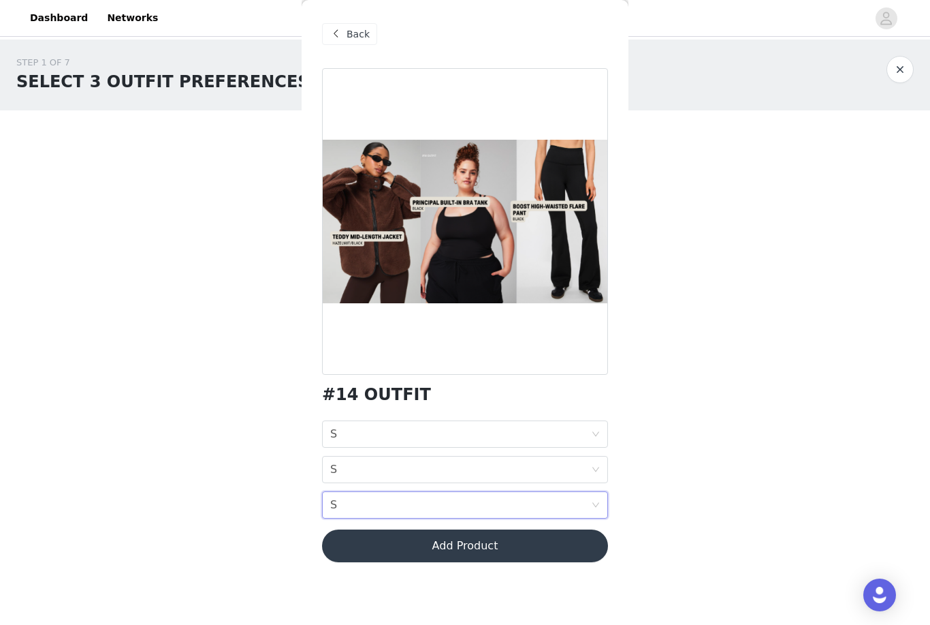
click at [518, 551] on button "Add Product" at bounding box center [465, 545] width 286 height 33
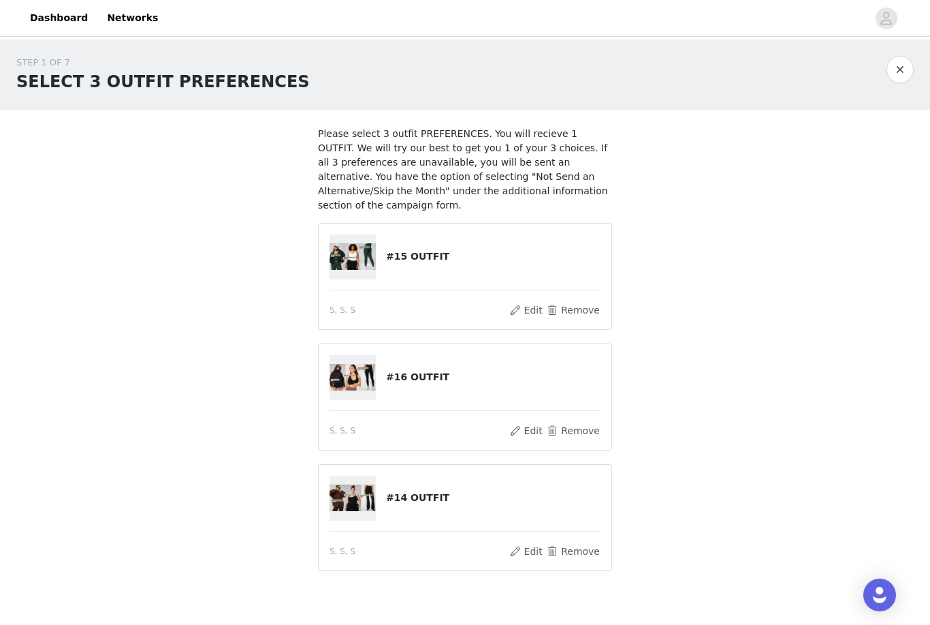
scroll to position [30, 0]
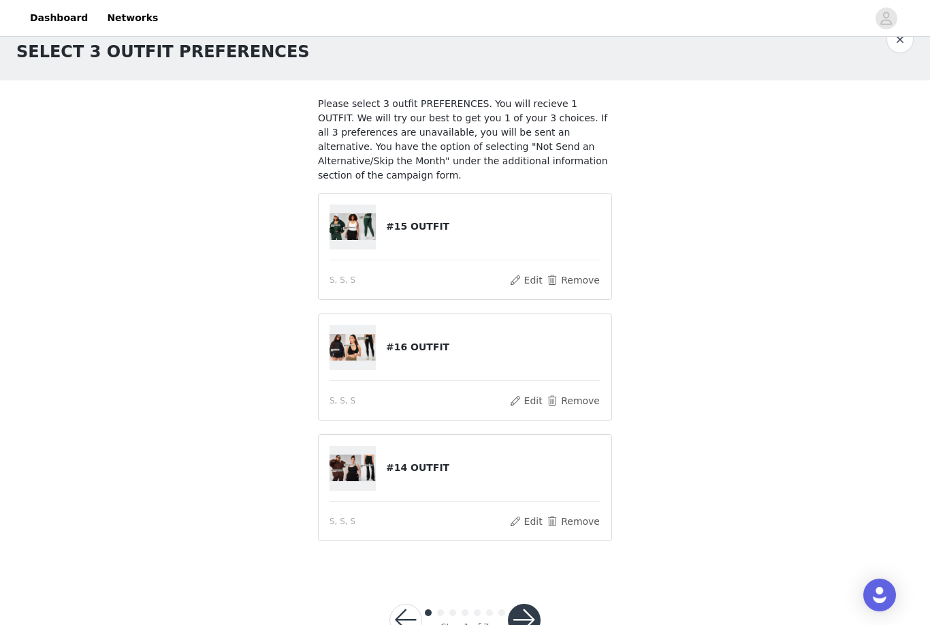
click at [525, 622] on button "button" at bounding box center [524, 619] width 33 height 33
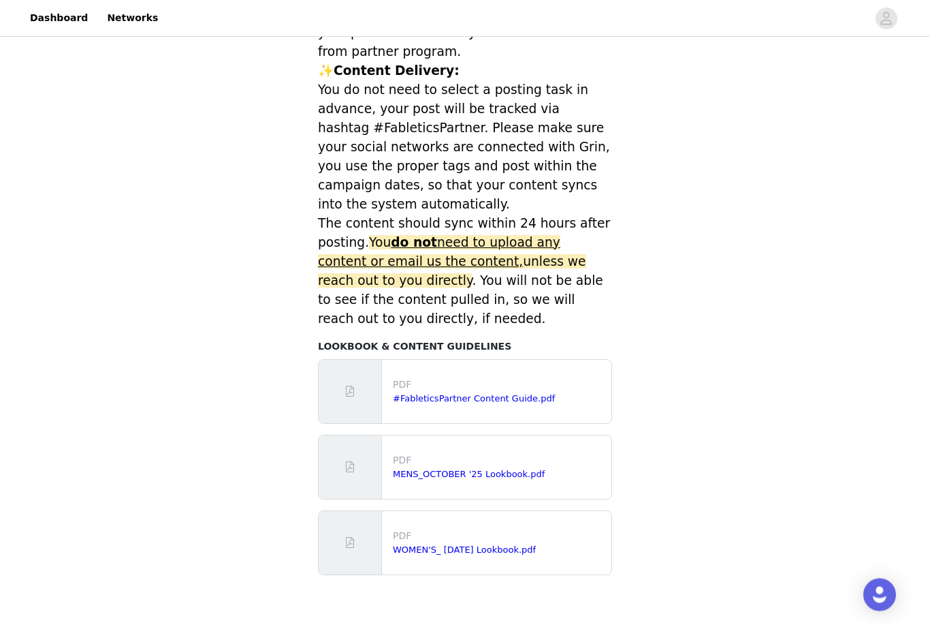
scroll to position [471, 0]
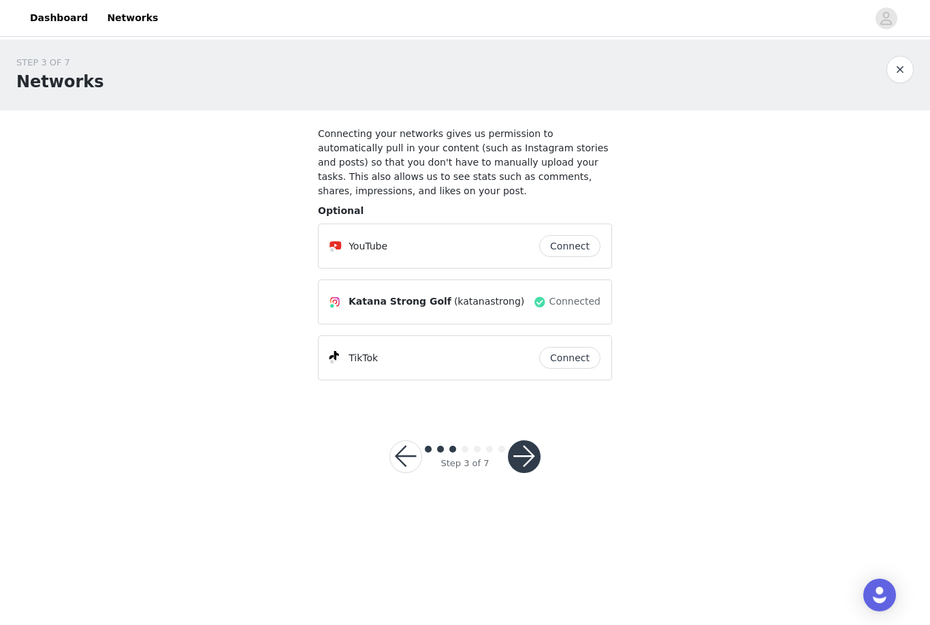
click at [533, 454] on button "button" at bounding box center [524, 456] width 33 height 33
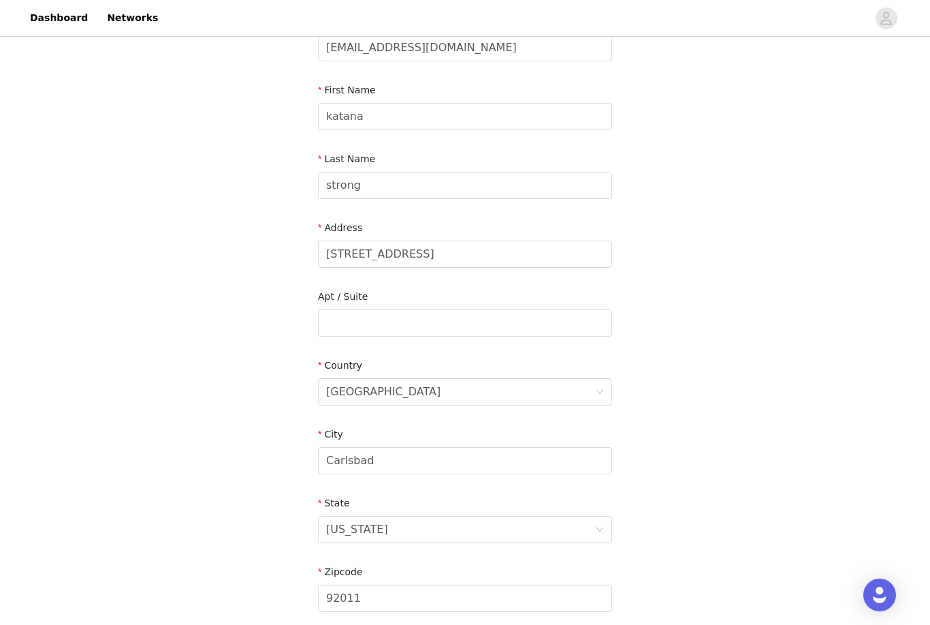
scroll to position [260, 0]
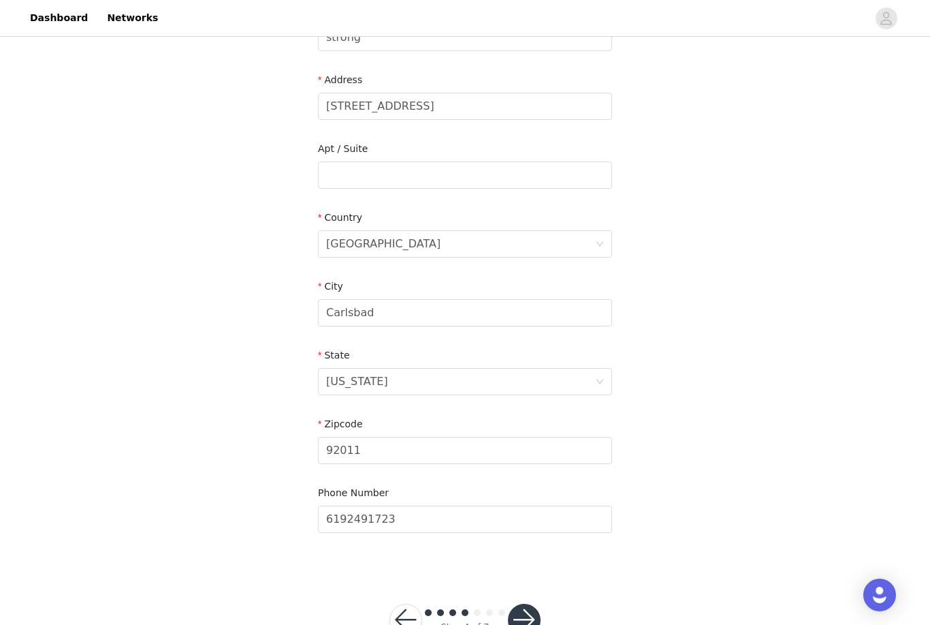
click at [529, 624] on button "button" at bounding box center [524, 619] width 33 height 33
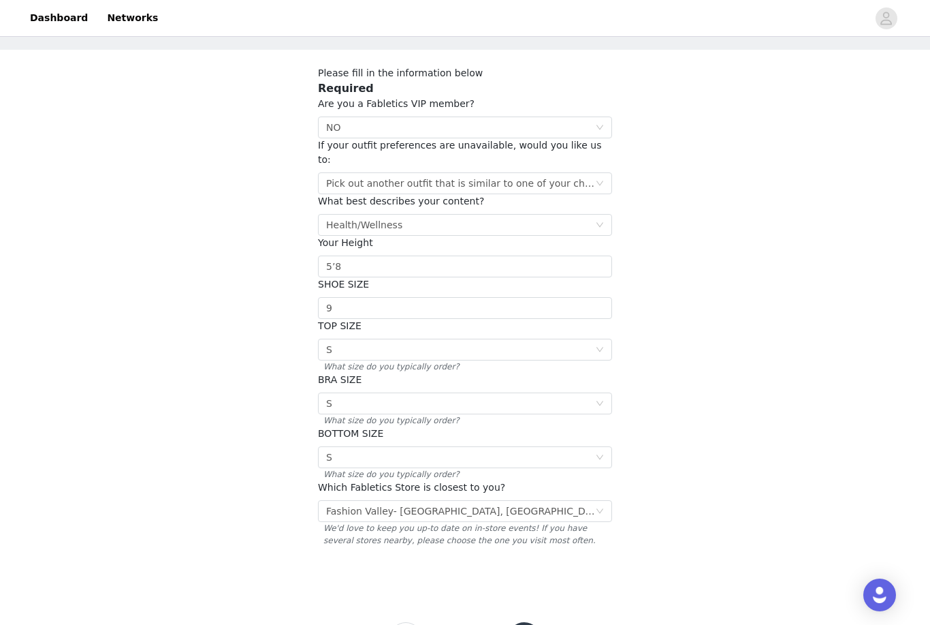
scroll to position [64, 0]
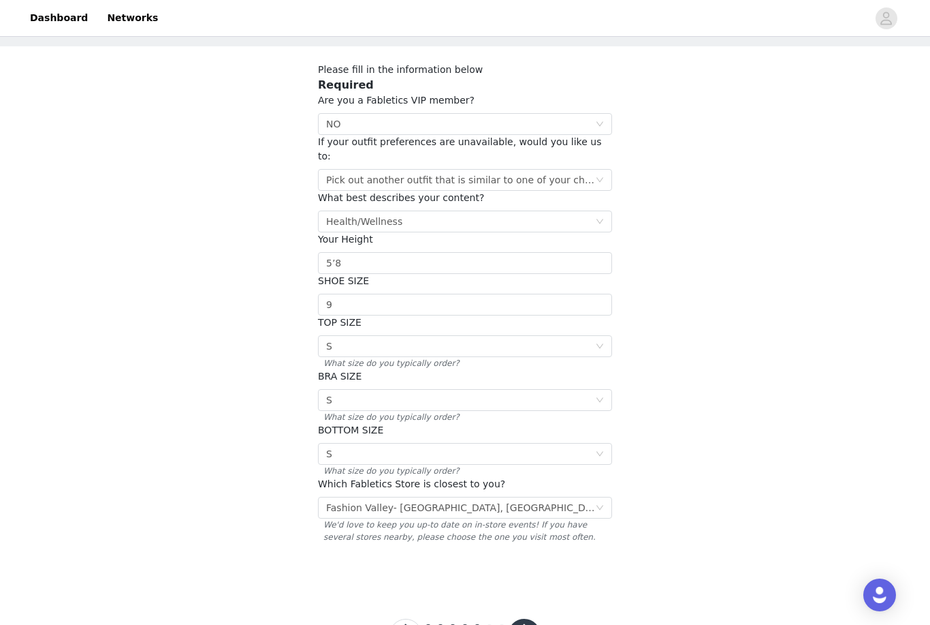
click at [534, 618] on button "button" at bounding box center [524, 634] width 33 height 33
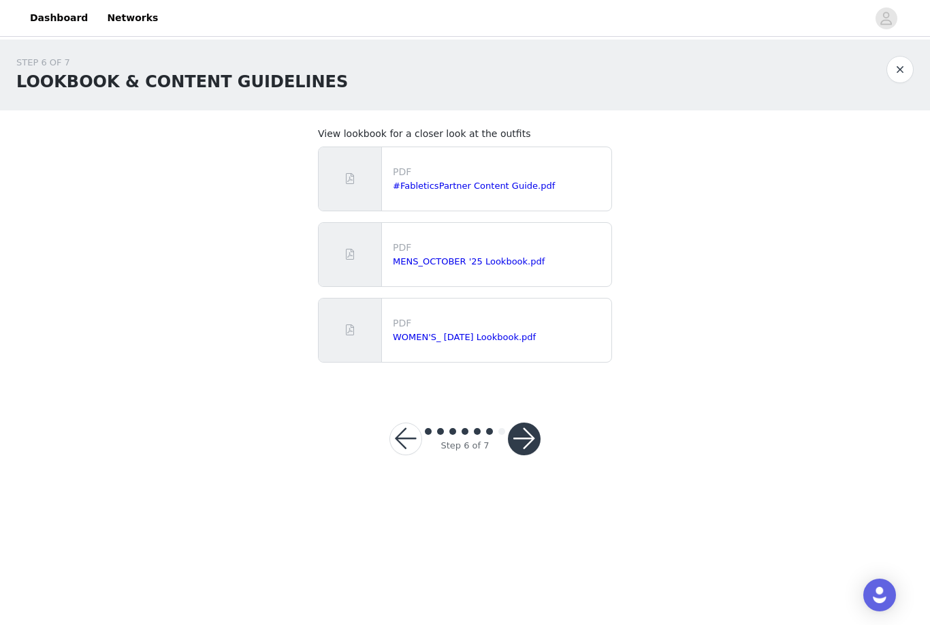
click at [529, 438] on button "button" at bounding box center [524, 438] width 33 height 33
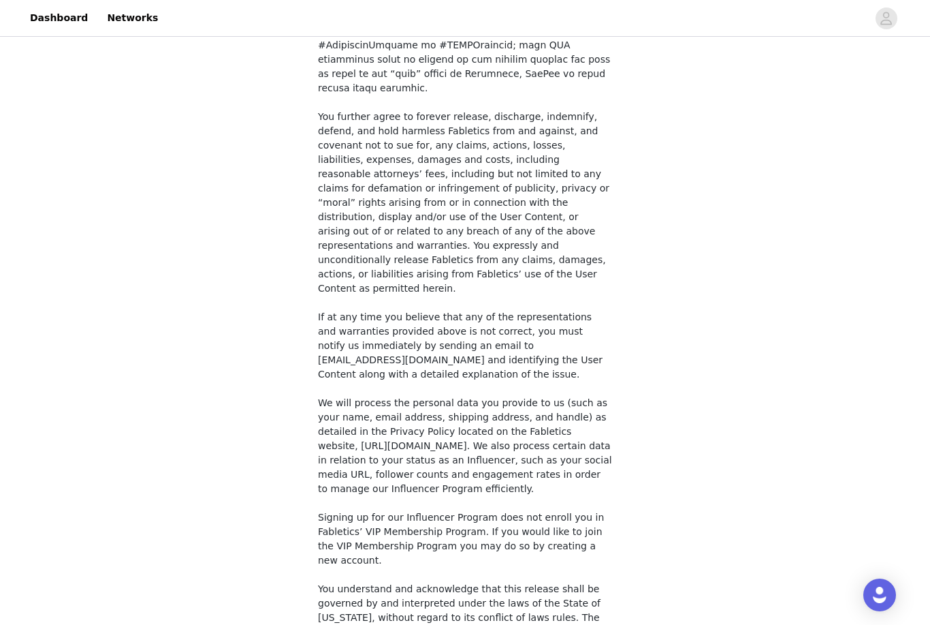
scroll to position [877, 0]
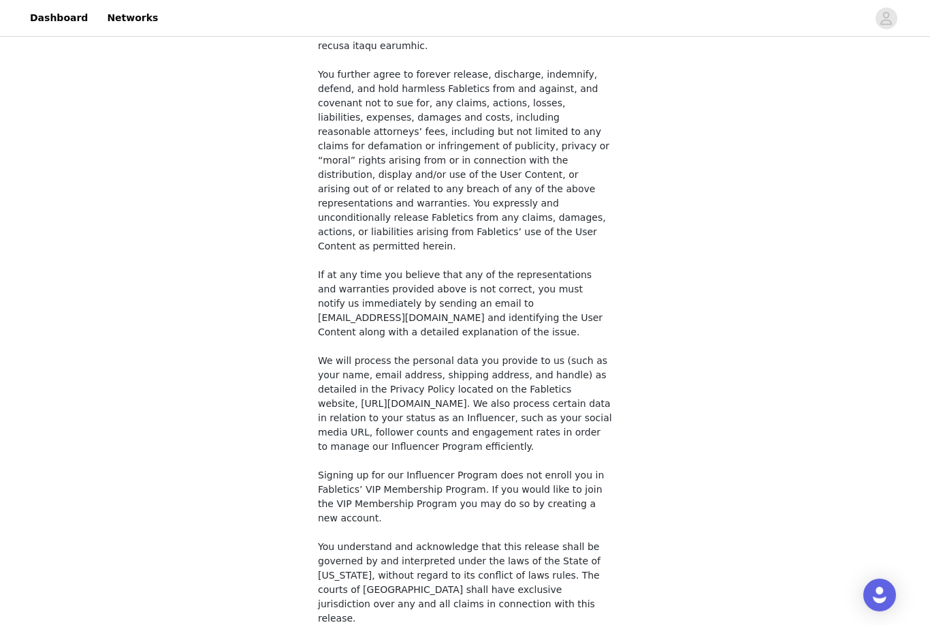
checkbox input "true"
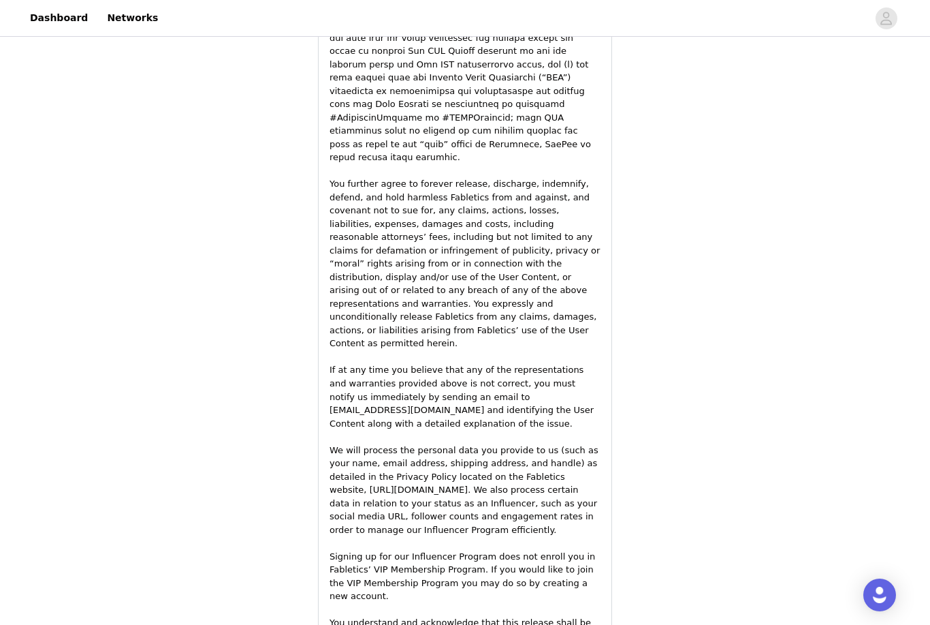
scroll to position [1797, 0]
